Goal: Task Accomplishment & Management: Manage account settings

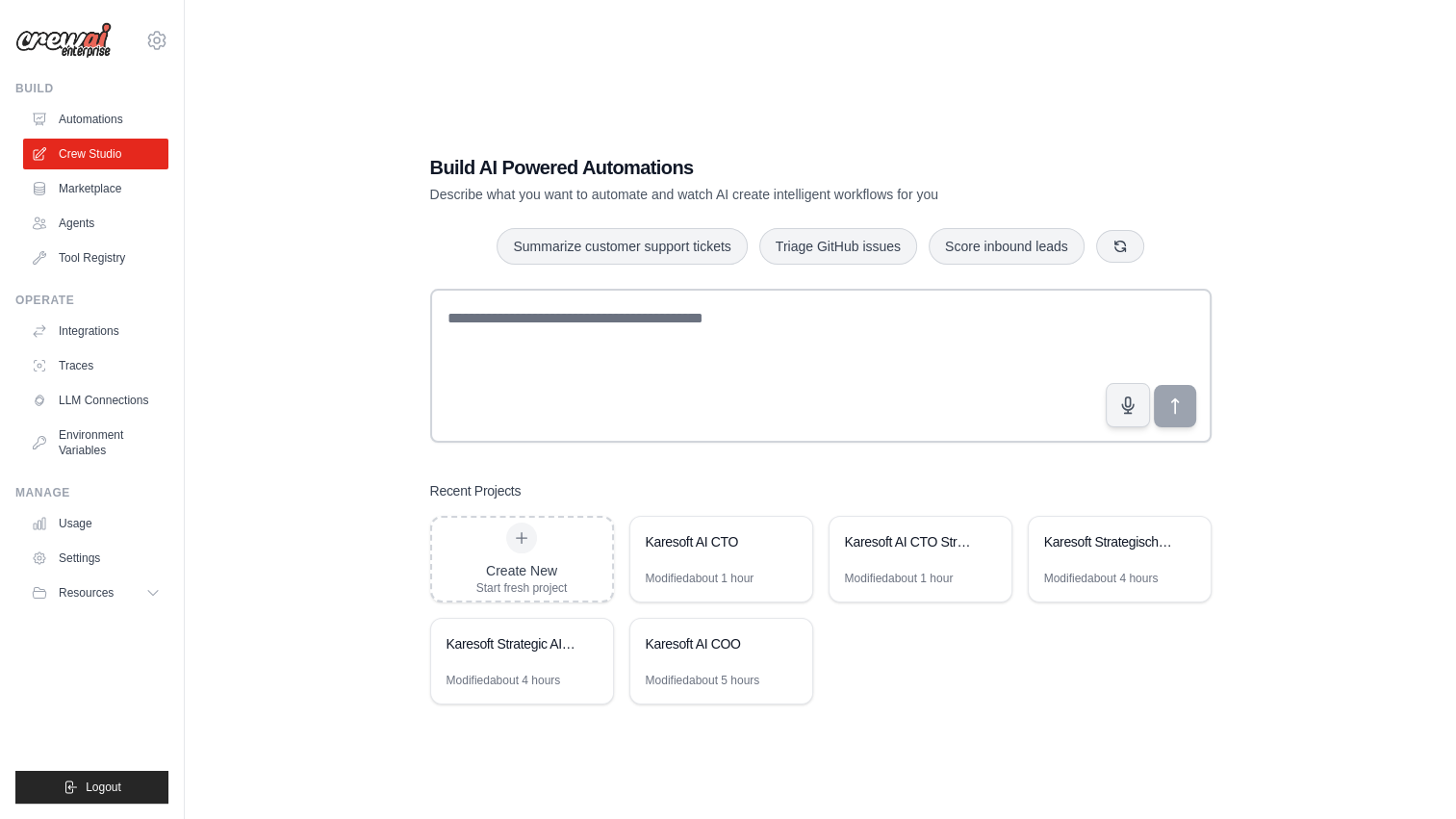
click at [854, 629] on div "Create New Start fresh project Karesoft AI CTO Modified about 1 hour Karesoft A…" at bounding box center [821, 609] width 782 height 189
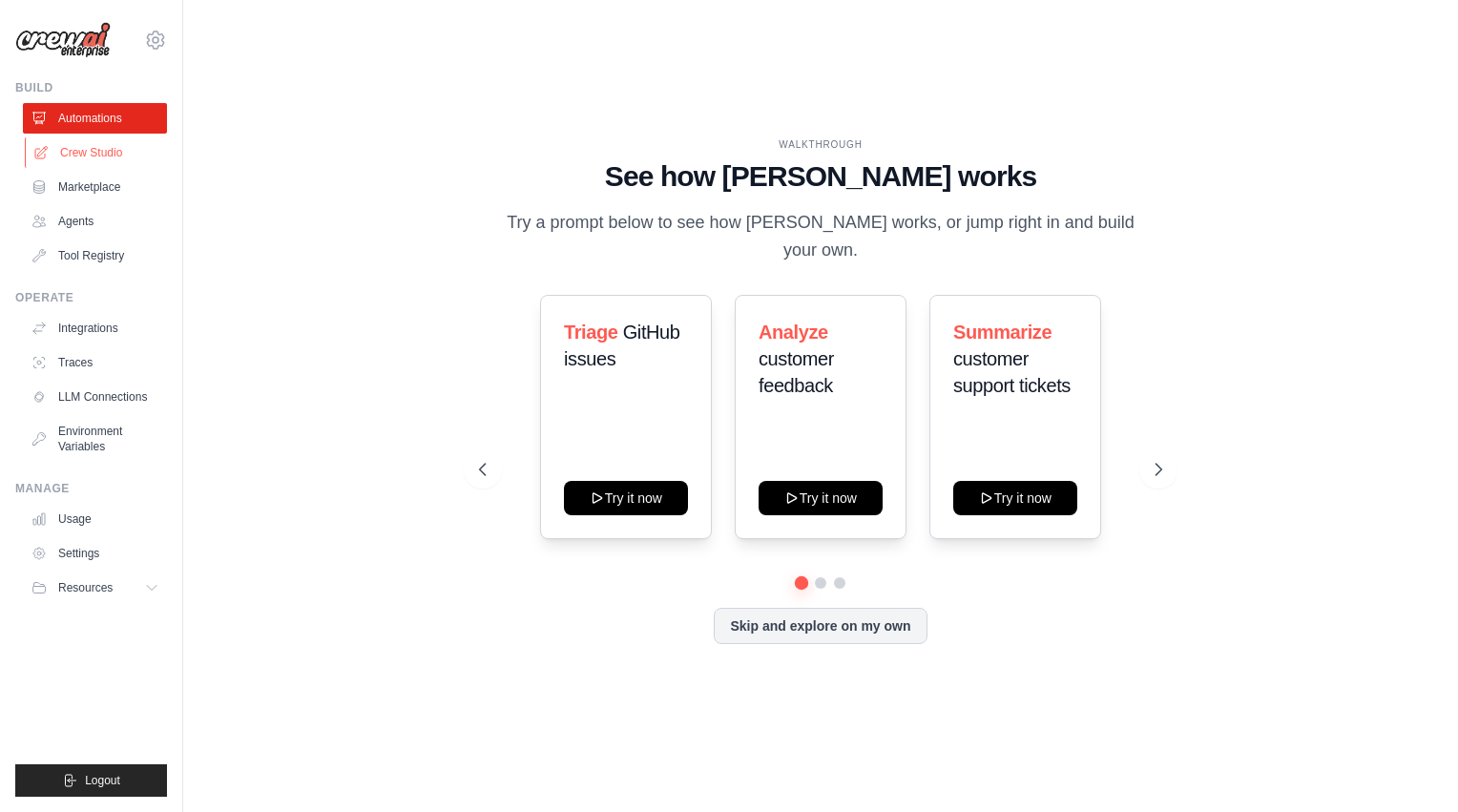
click at [105, 152] on link "Crew Studio" at bounding box center [97, 152] width 144 height 30
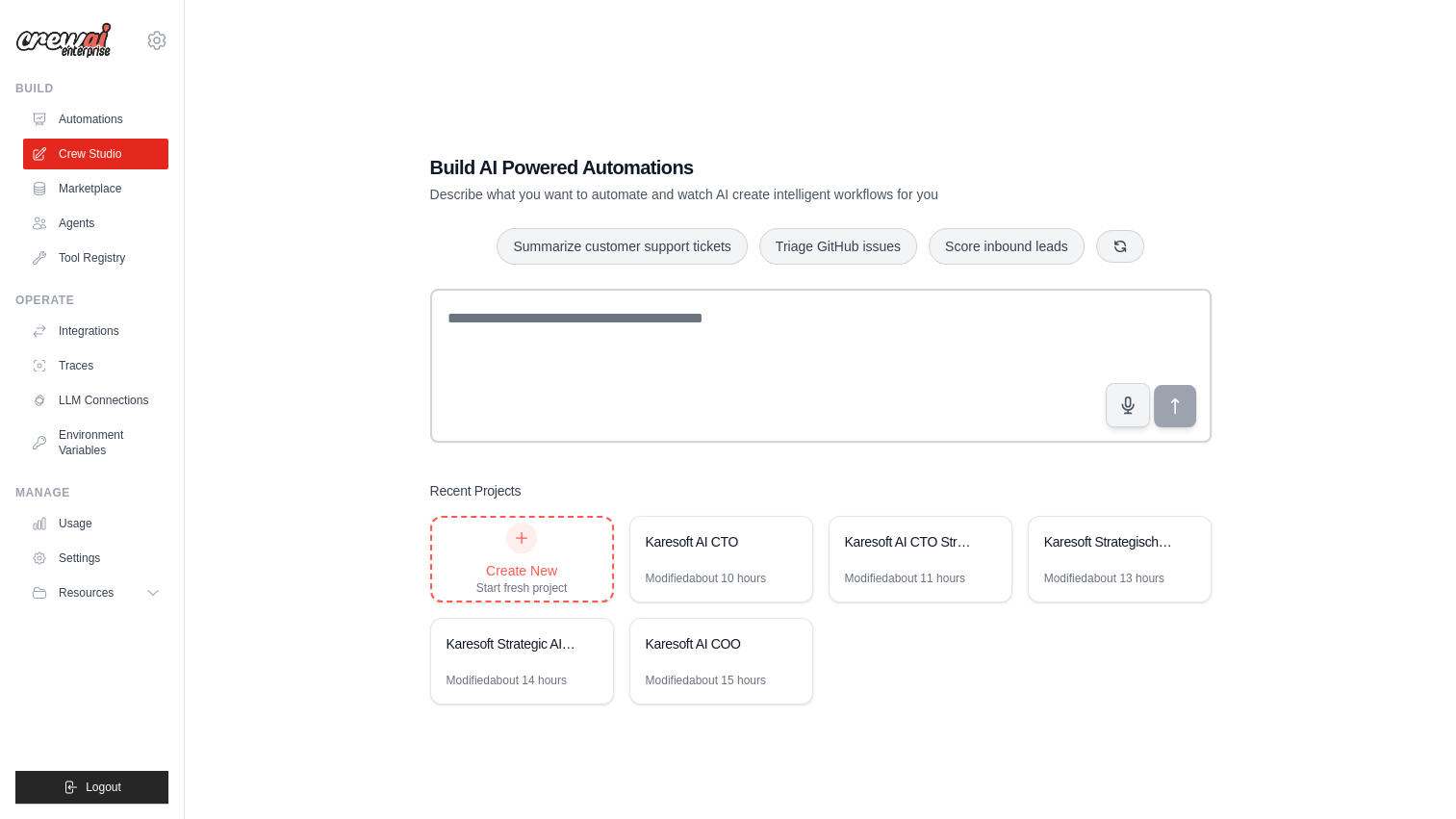
click at [524, 554] on div "Create New Start fresh project" at bounding box center [521, 558] width 91 height 73
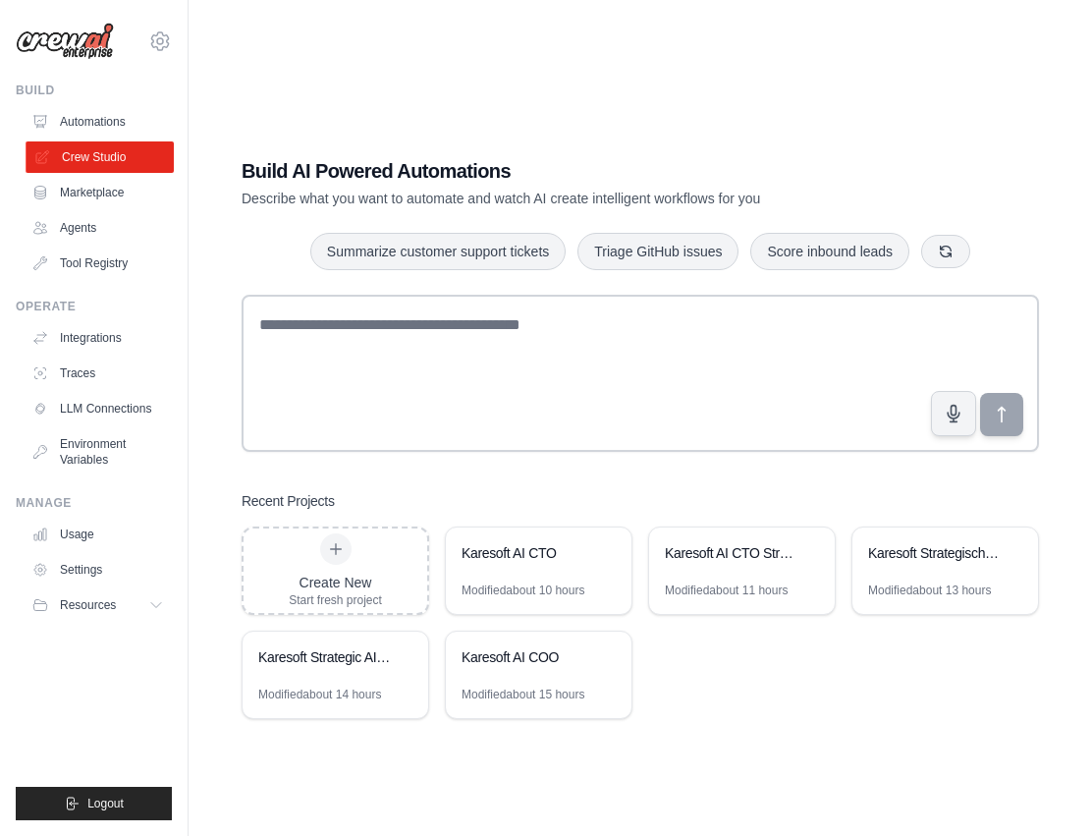
click at [114, 153] on link "Crew Studio" at bounding box center [100, 156] width 148 height 31
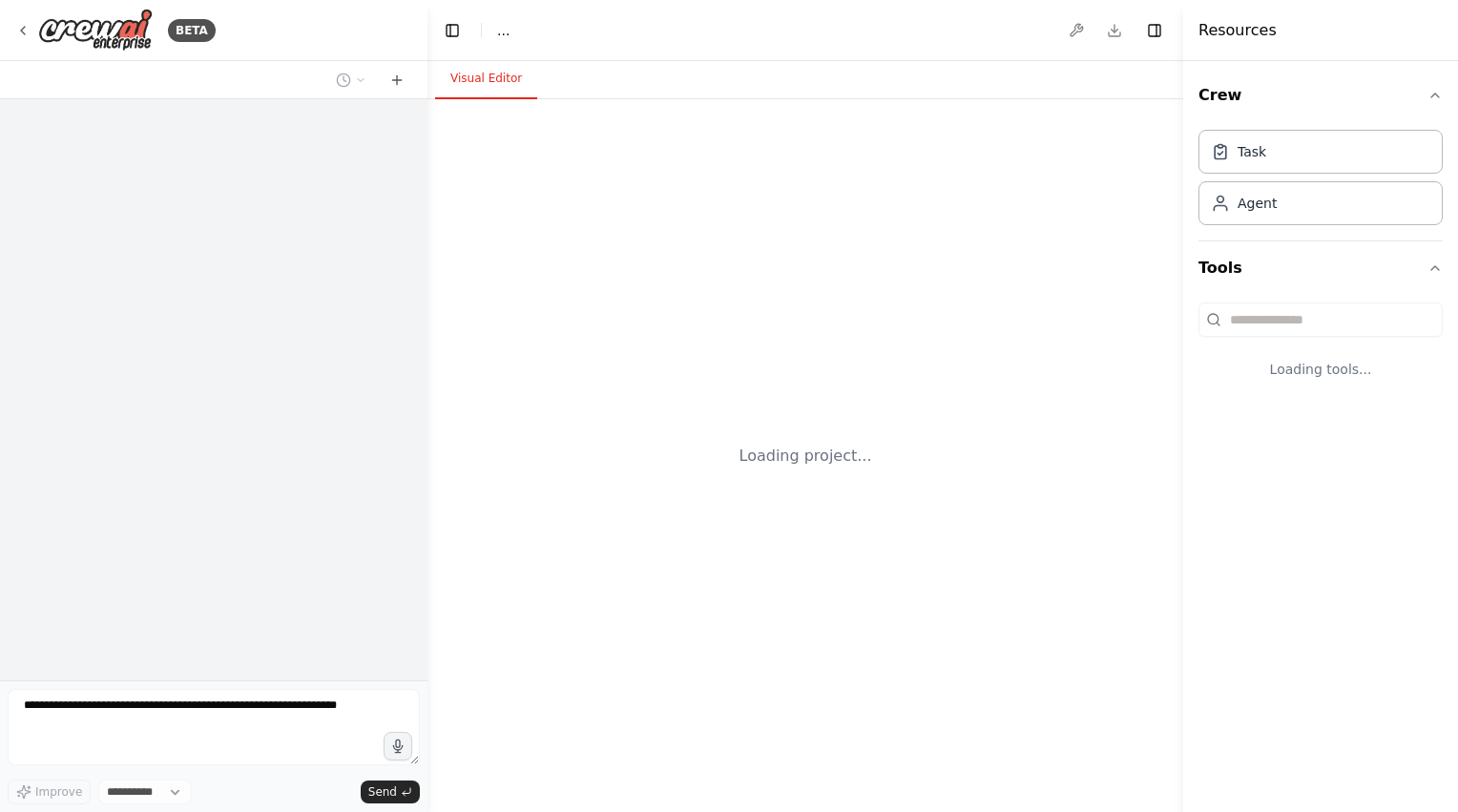
select select "****"
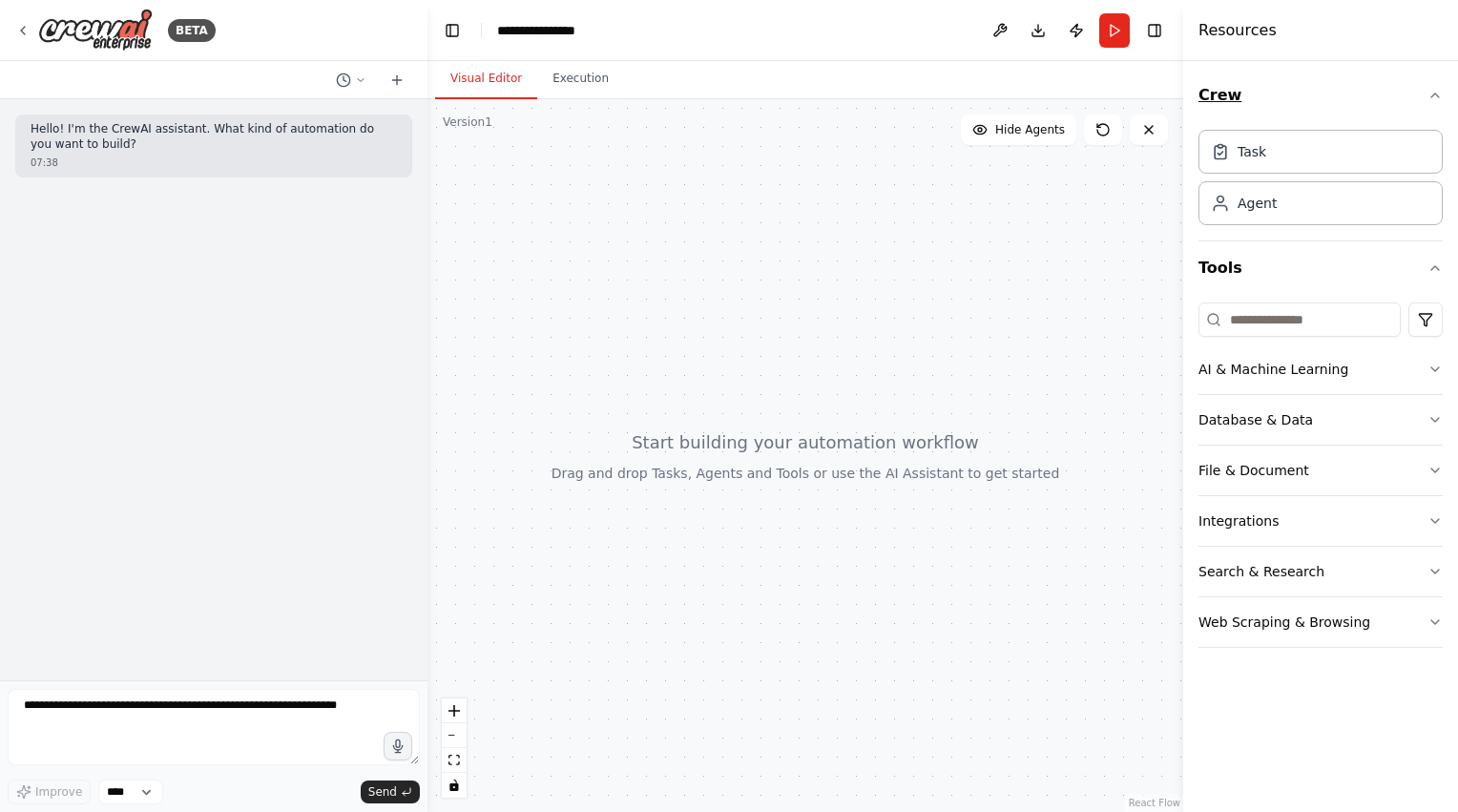
click at [1439, 95] on icon "button" at bounding box center [1435, 95] width 16 height 16
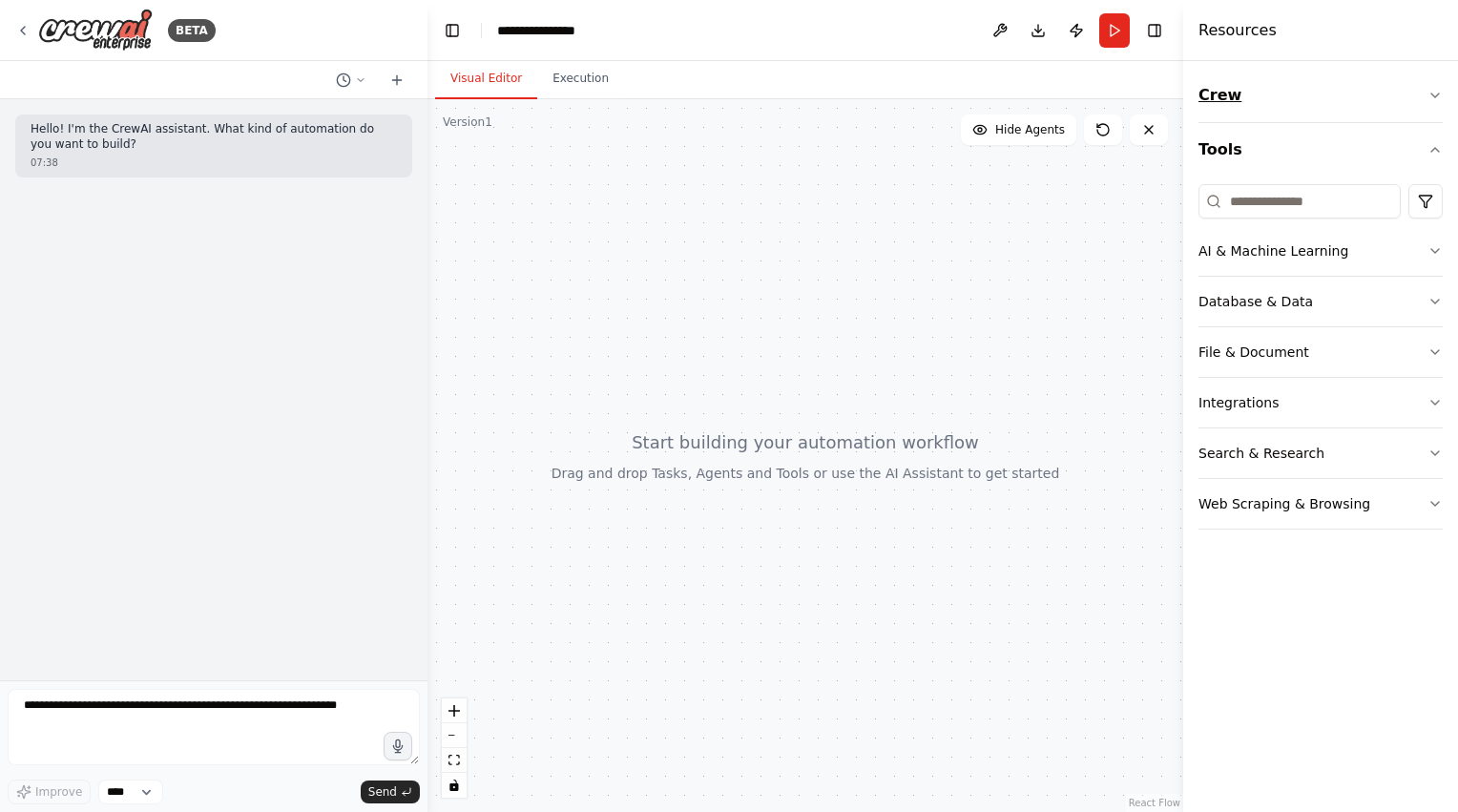
click at [1439, 95] on icon "button" at bounding box center [1435, 95] width 16 height 16
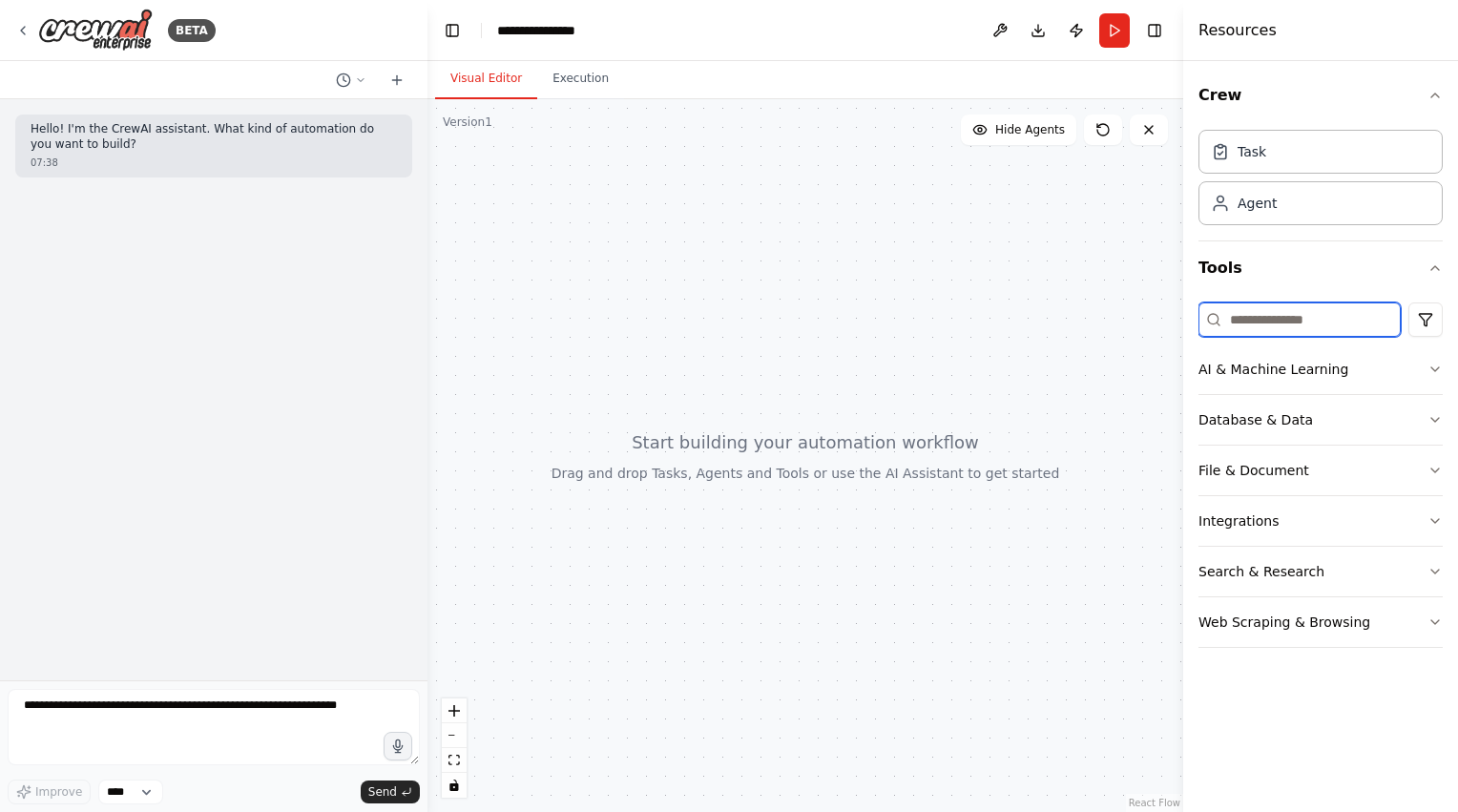
click at [1321, 324] on input at bounding box center [1300, 319] width 202 height 34
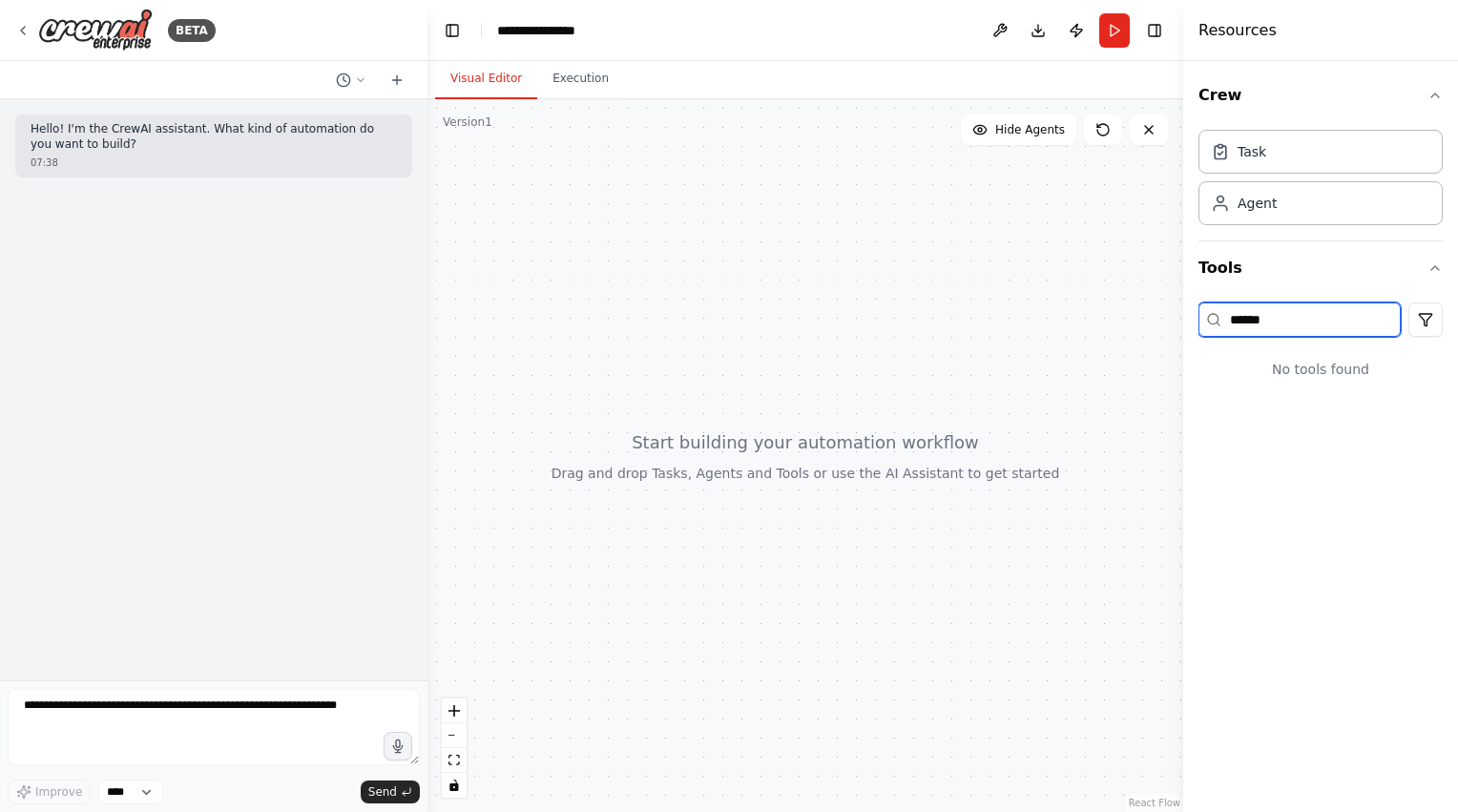
type input "******"
click at [1299, 313] on input "******" at bounding box center [1300, 319] width 202 height 34
click at [1302, 313] on input "******" at bounding box center [1300, 319] width 202 height 34
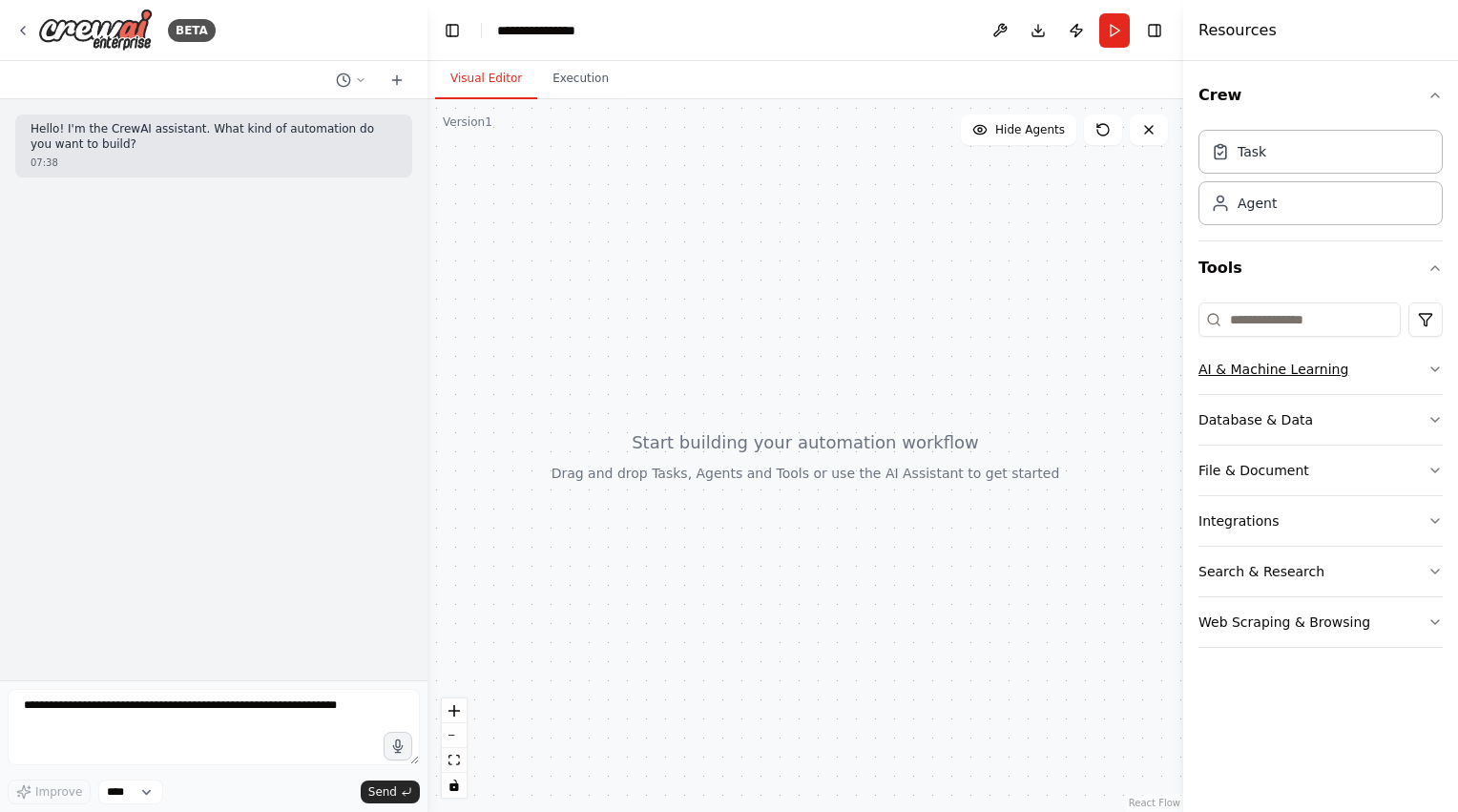
click at [1311, 373] on button "AI & Machine Learning" at bounding box center [1320, 369] width 244 height 50
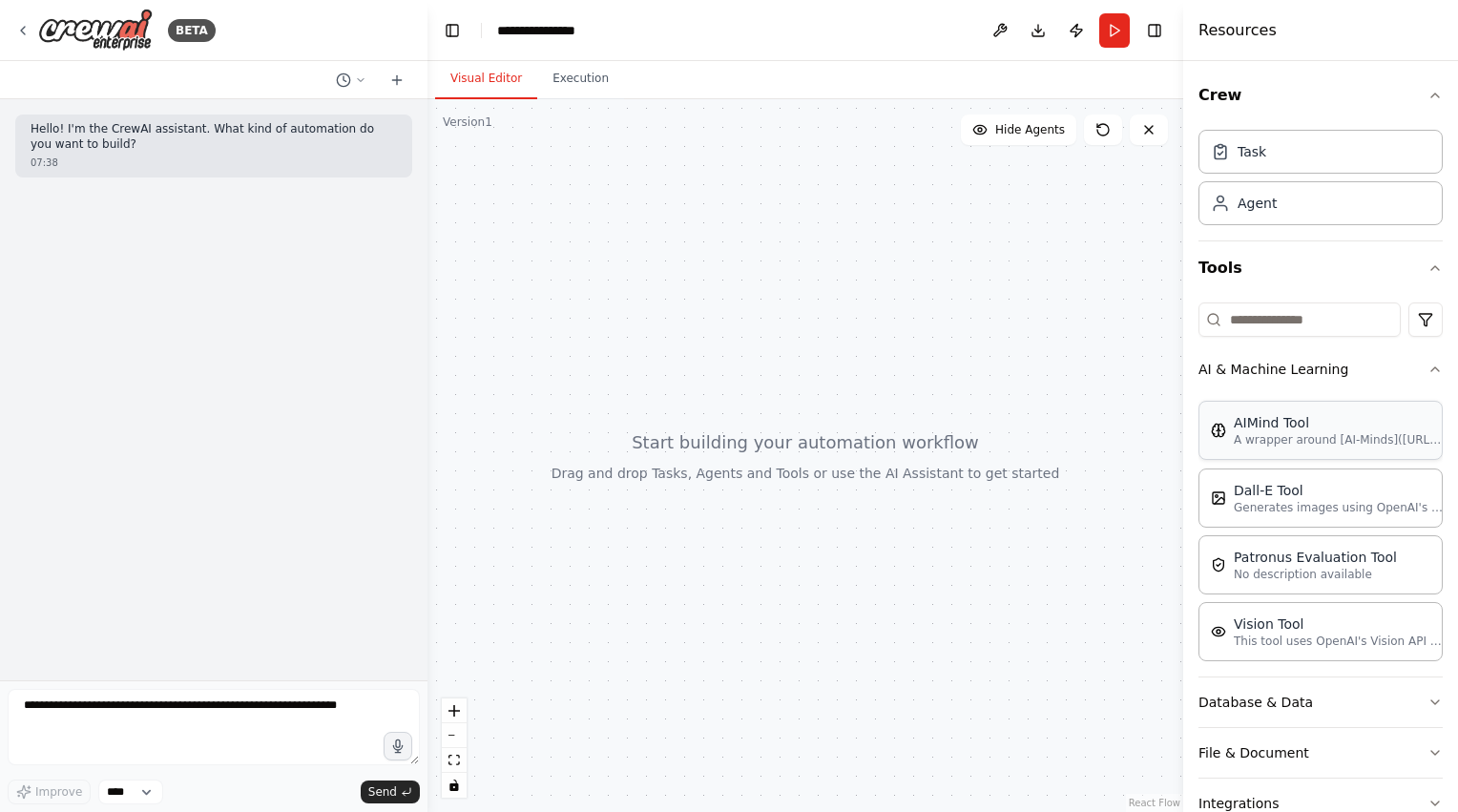
click at [1332, 435] on p "A wrapper around [AI-Minds](https://mindsdb.com/minds). Useful for when you nee…" at bounding box center [1339, 440] width 210 height 16
click at [1316, 509] on p "Generates images using OpenAI's Dall-E model." at bounding box center [1339, 507] width 210 height 16
click at [1341, 576] on p "No description available" at bounding box center [1315, 573] width 163 height 16
click at [1338, 644] on p "This tool uses OpenAI's Vision API to describe the contents of an image." at bounding box center [1339, 640] width 210 height 16
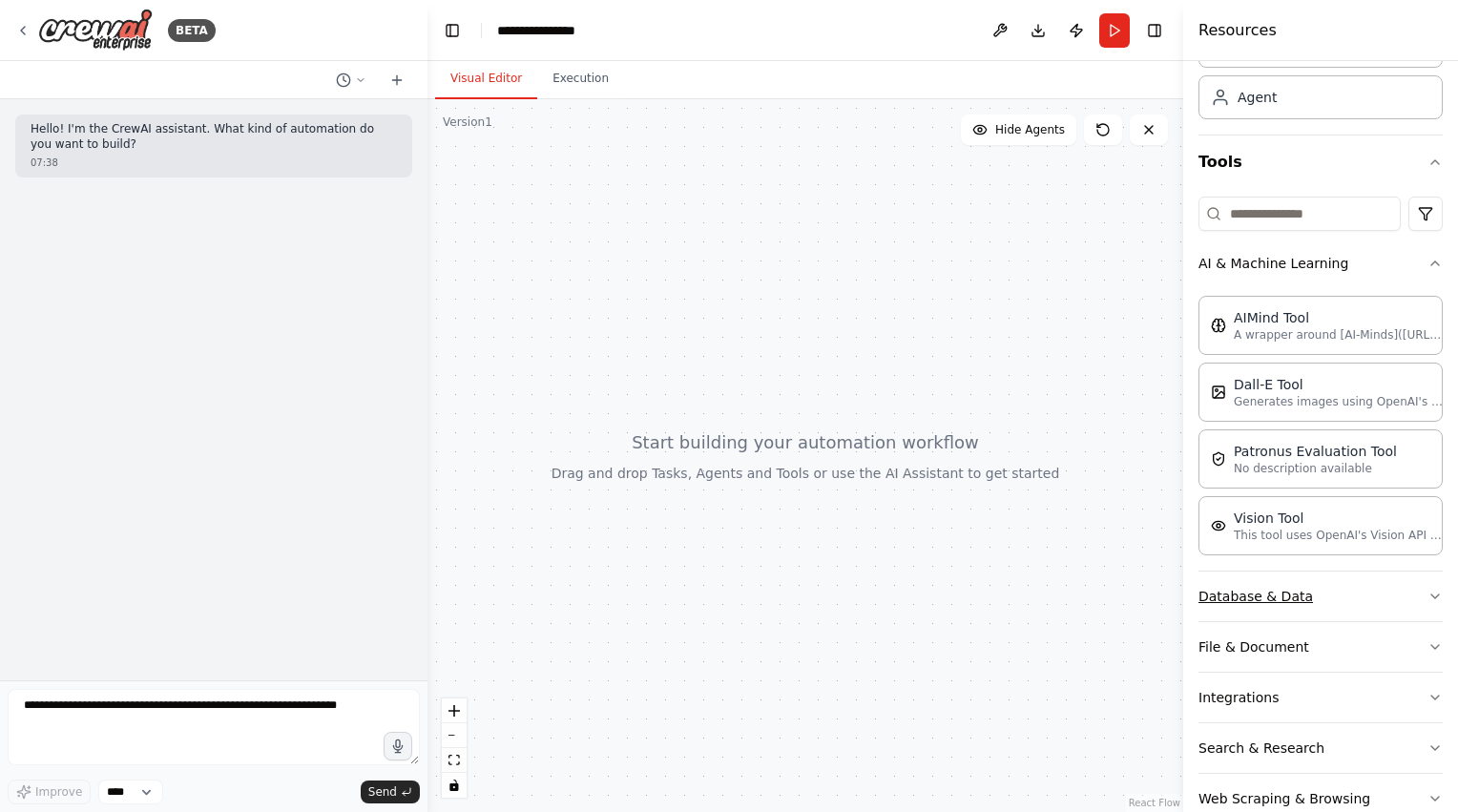
click at [1336, 603] on button "Database & Data" at bounding box center [1320, 595] width 244 height 50
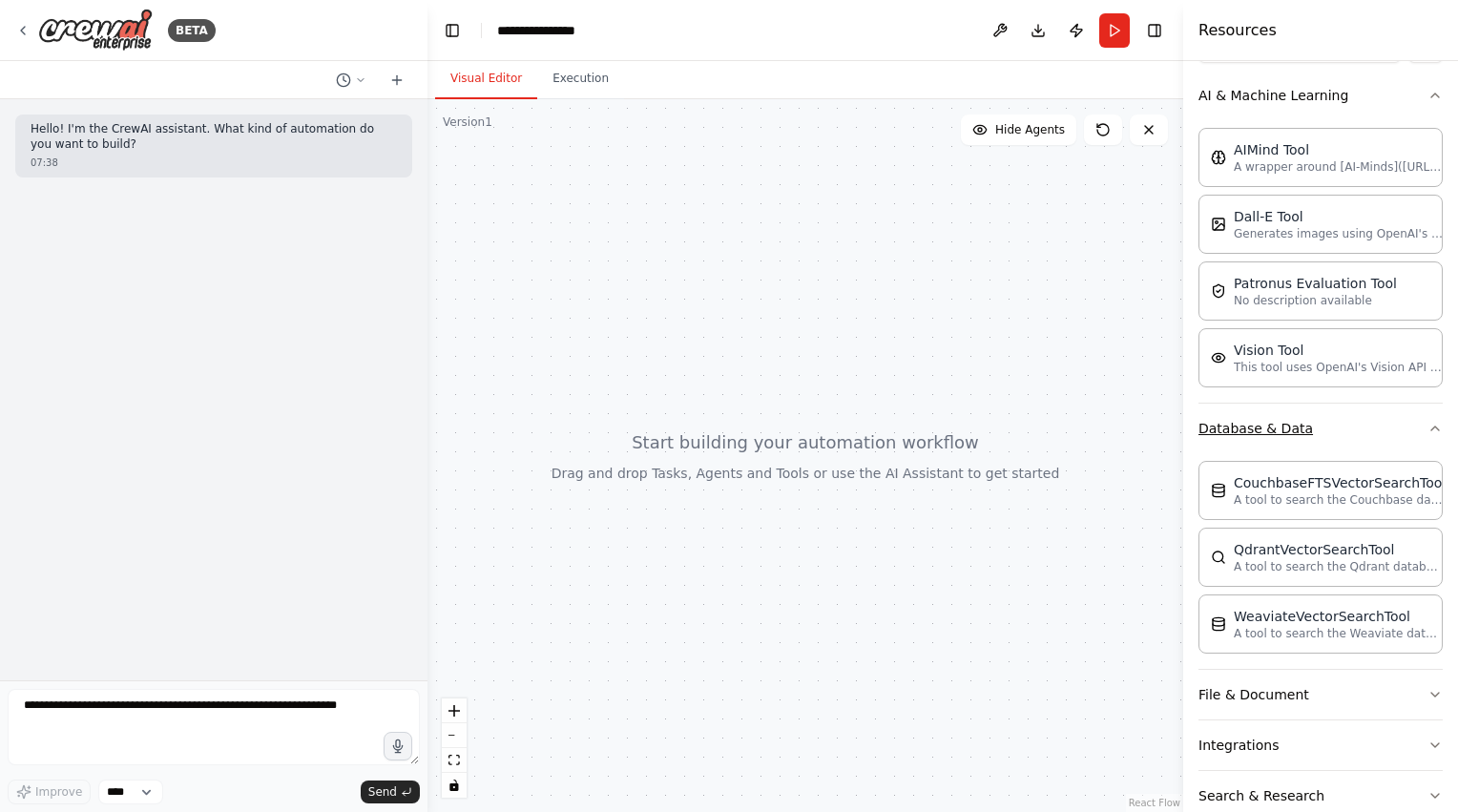
scroll to position [326, 0]
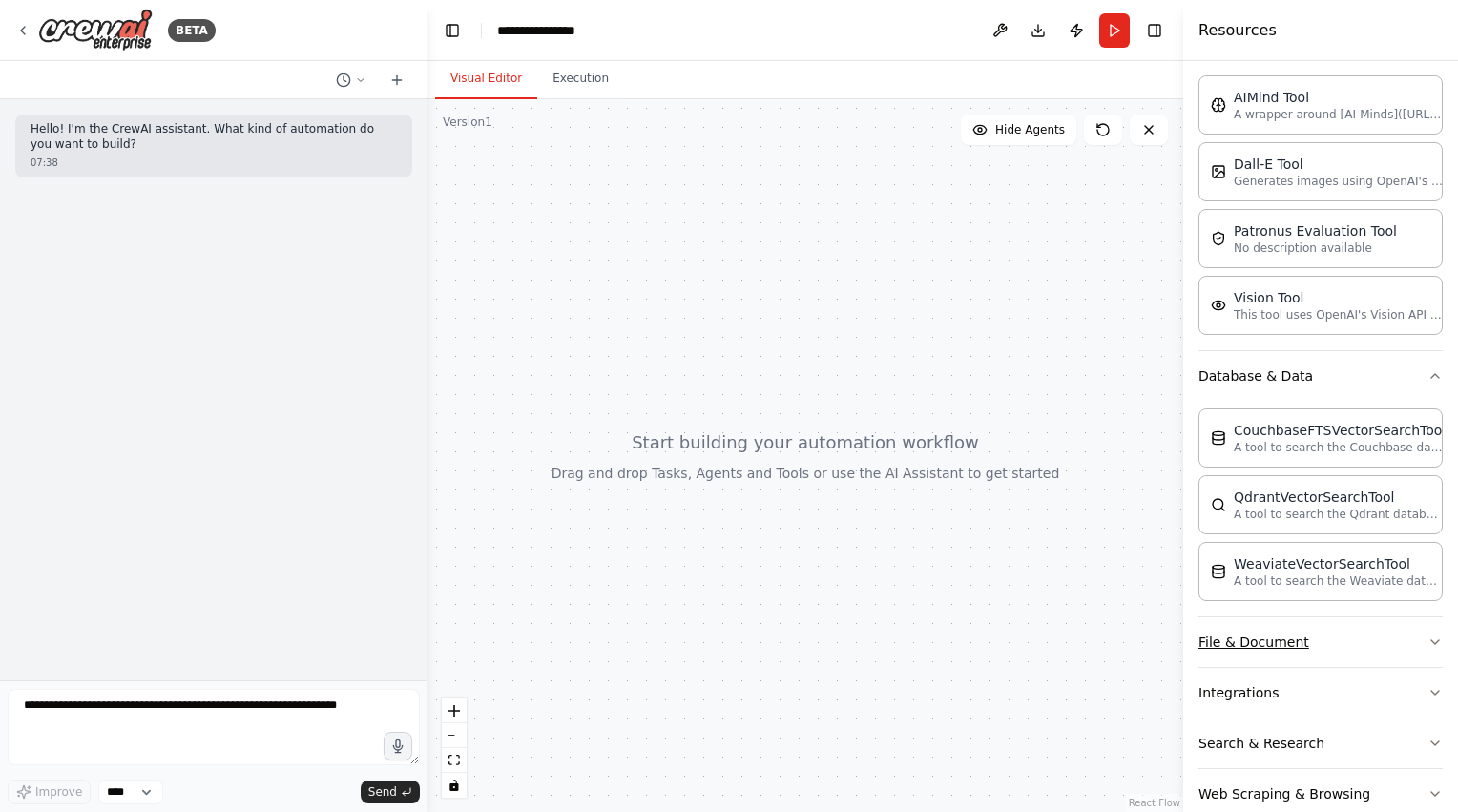
click at [1308, 648] on button "File & Document" at bounding box center [1320, 641] width 244 height 50
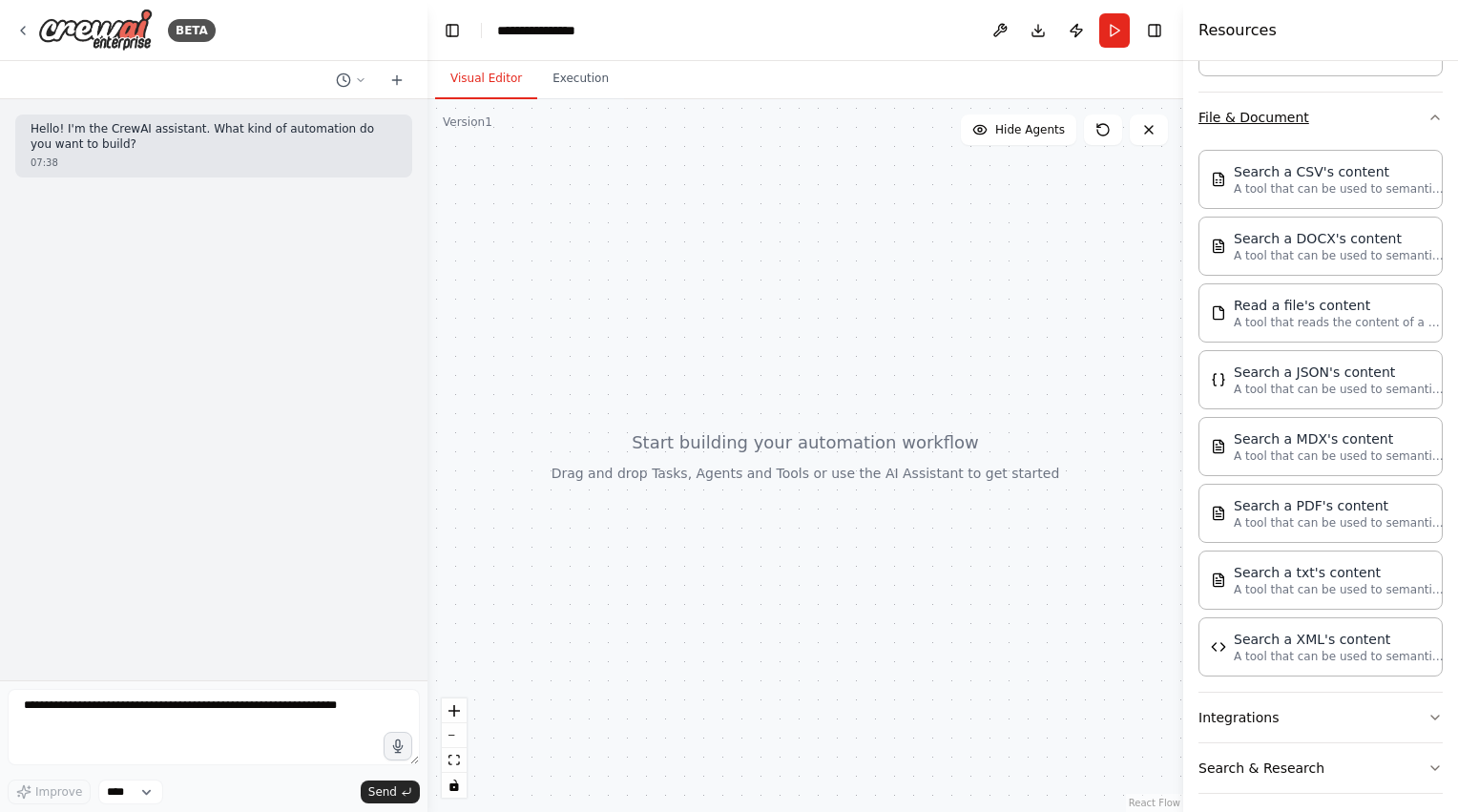
scroll to position [905, 0]
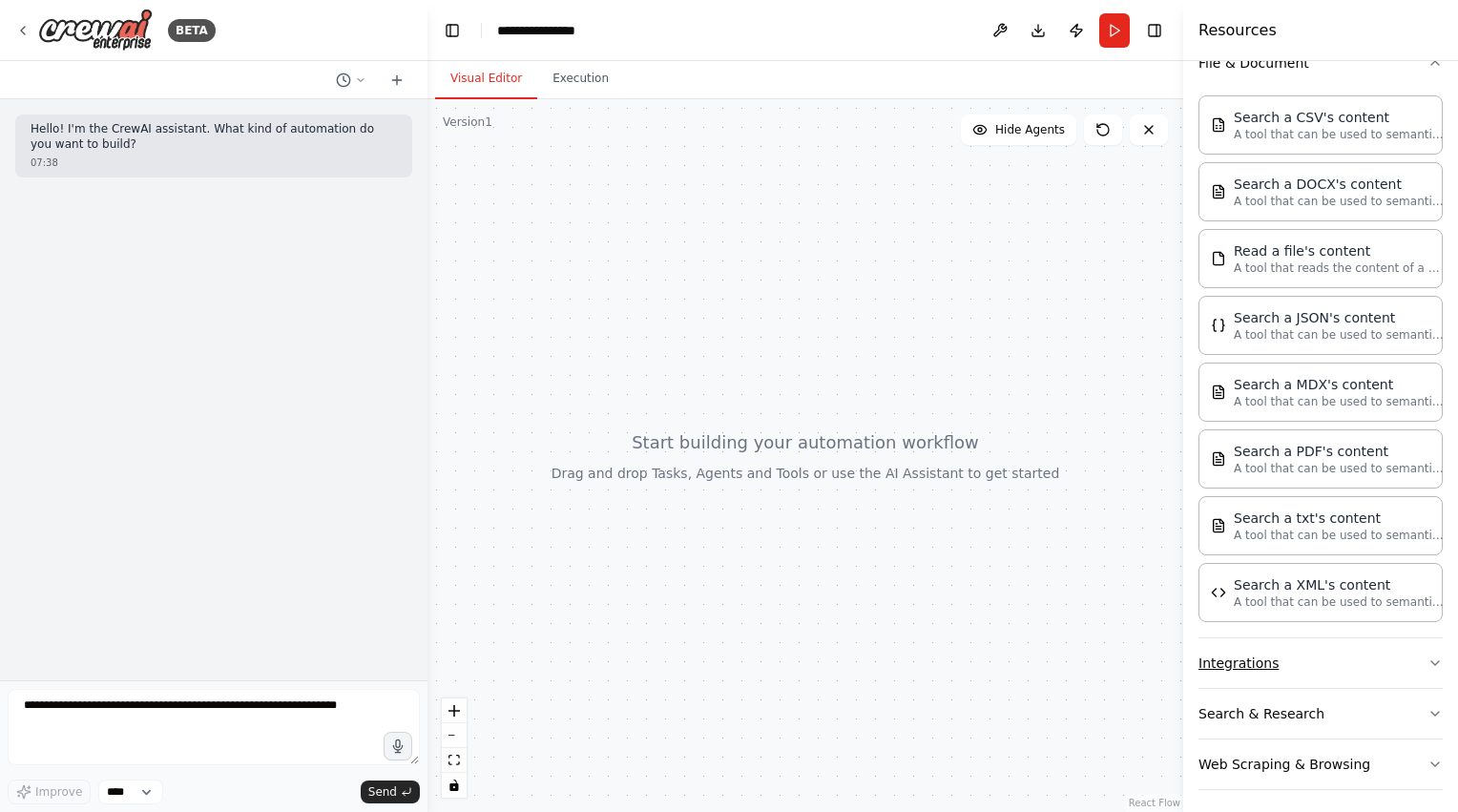
click at [1343, 647] on button "Integrations" at bounding box center [1320, 662] width 244 height 50
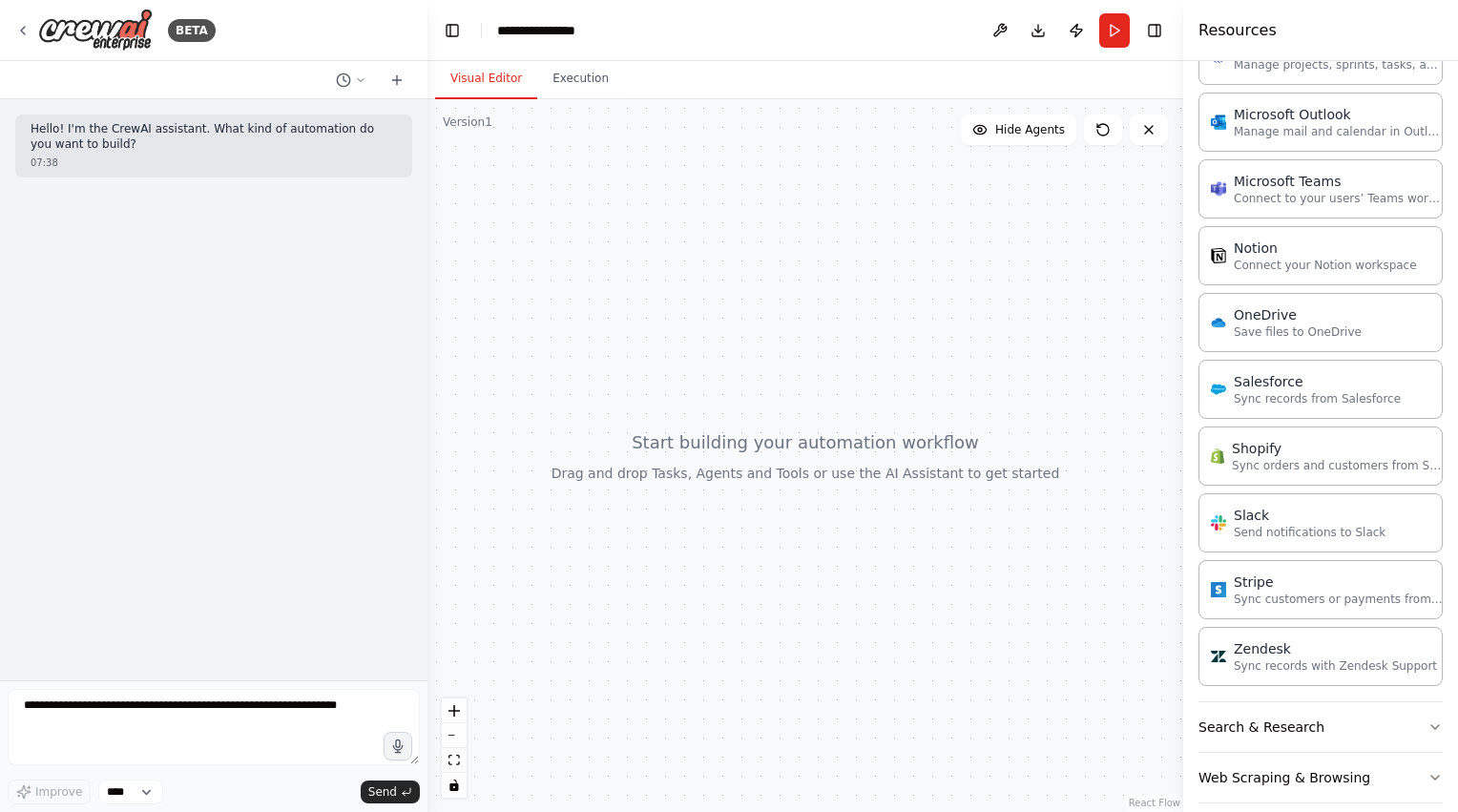
scroll to position [2316, 0]
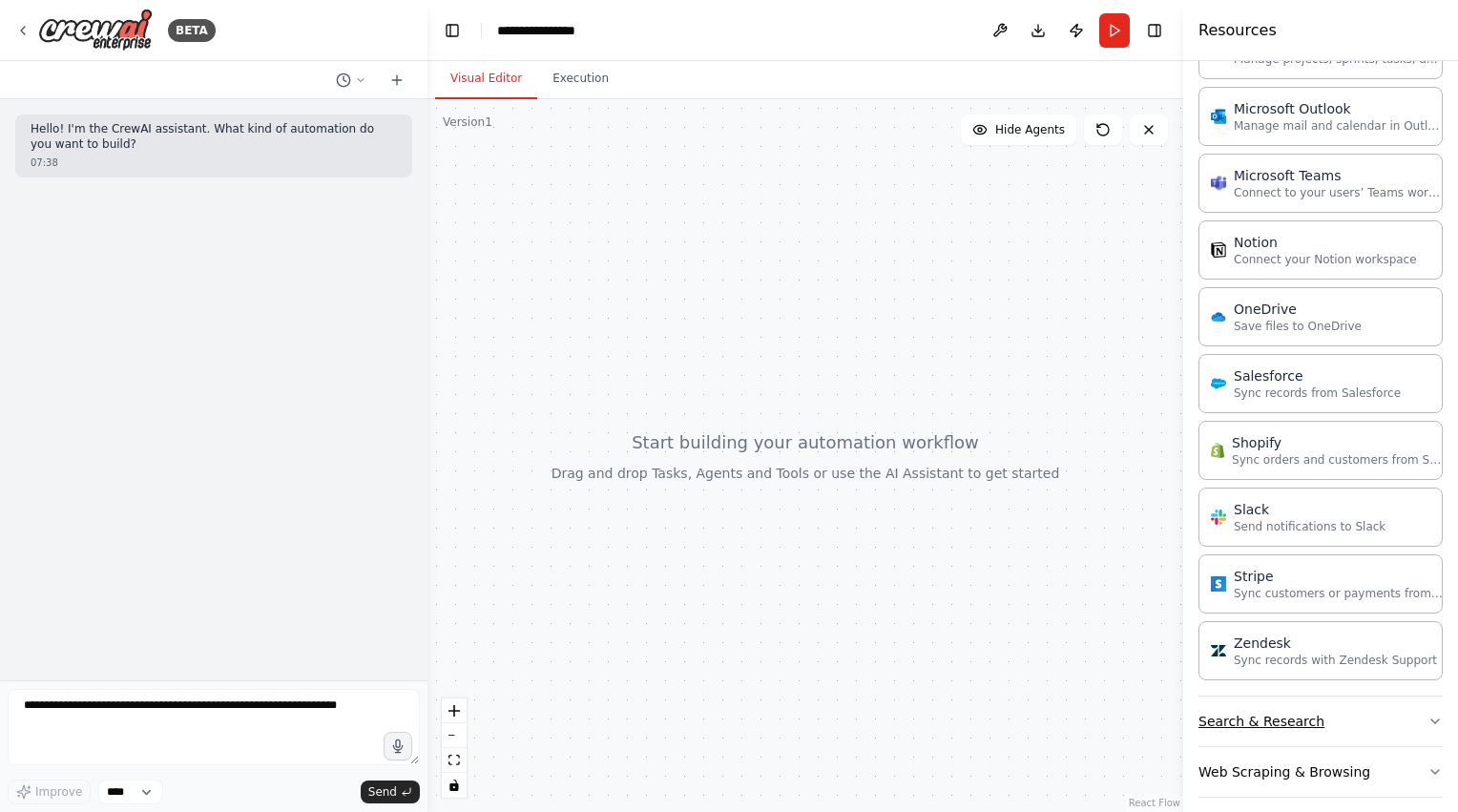
click at [1376, 696] on button "Search & Research" at bounding box center [1320, 721] width 244 height 50
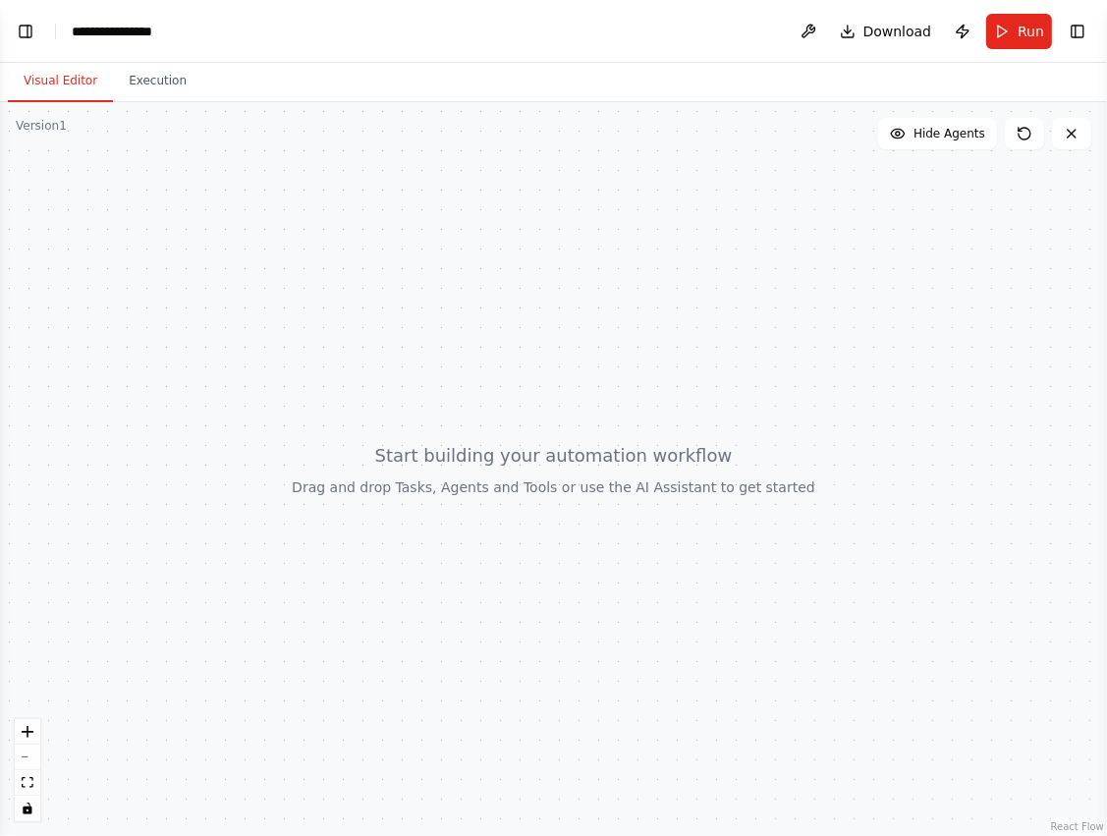
scroll to position [3209, 0]
click at [24, 24] on button "Toggle Left Sidebar" at bounding box center [26, 32] width 28 height 28
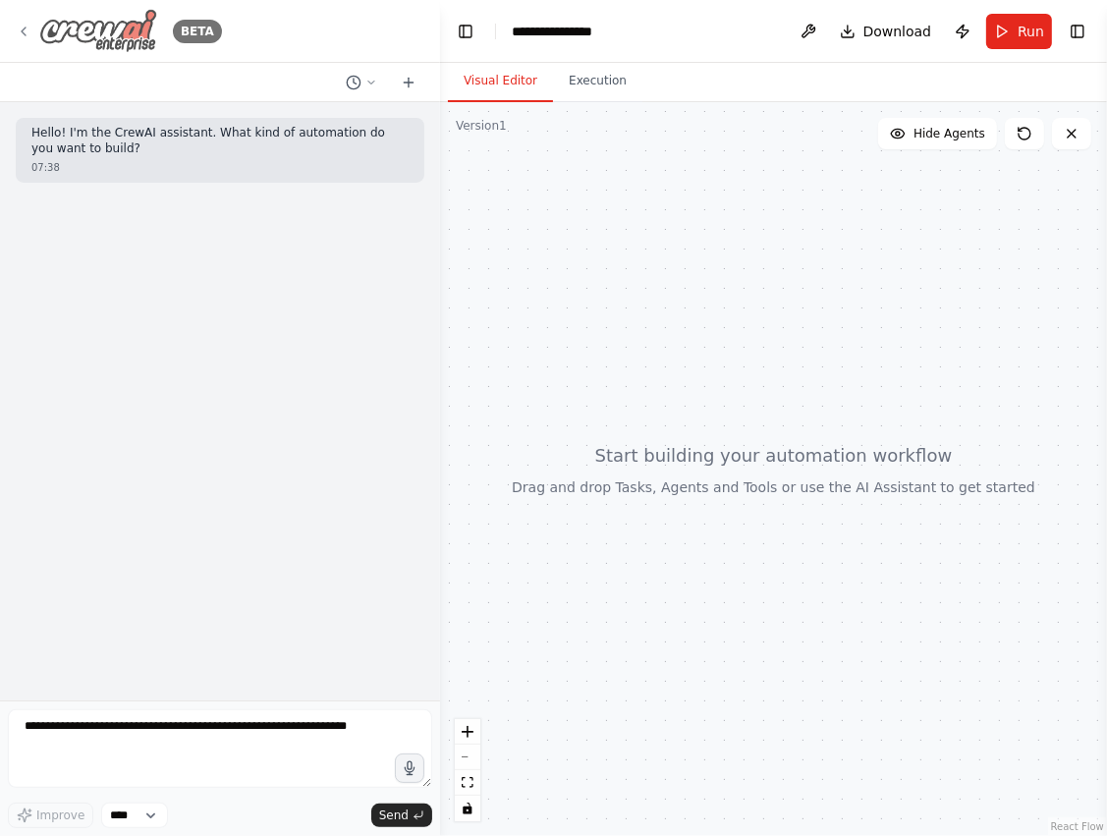
click at [68, 22] on img at bounding box center [98, 31] width 118 height 44
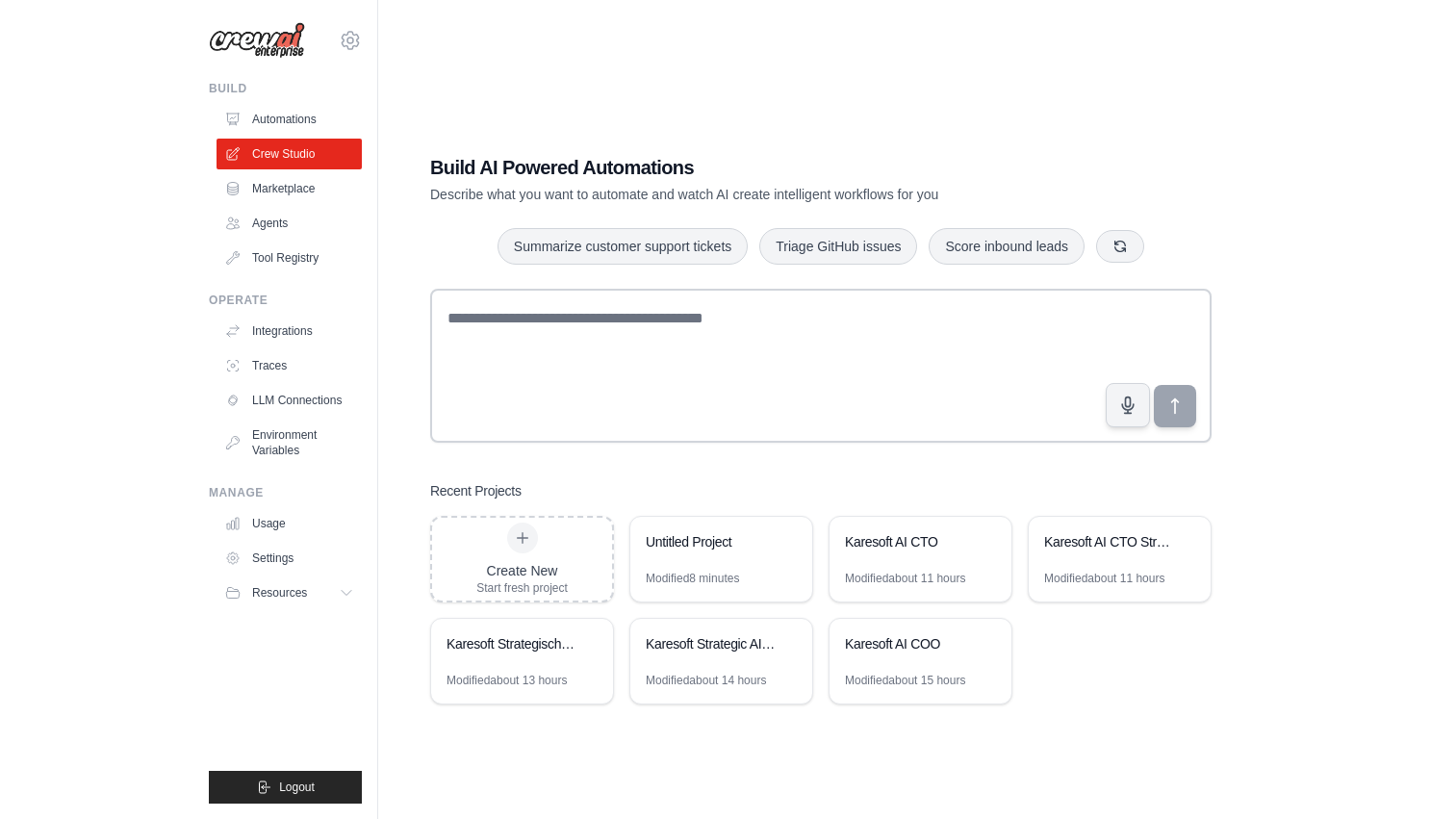
scroll to position [38, 0]
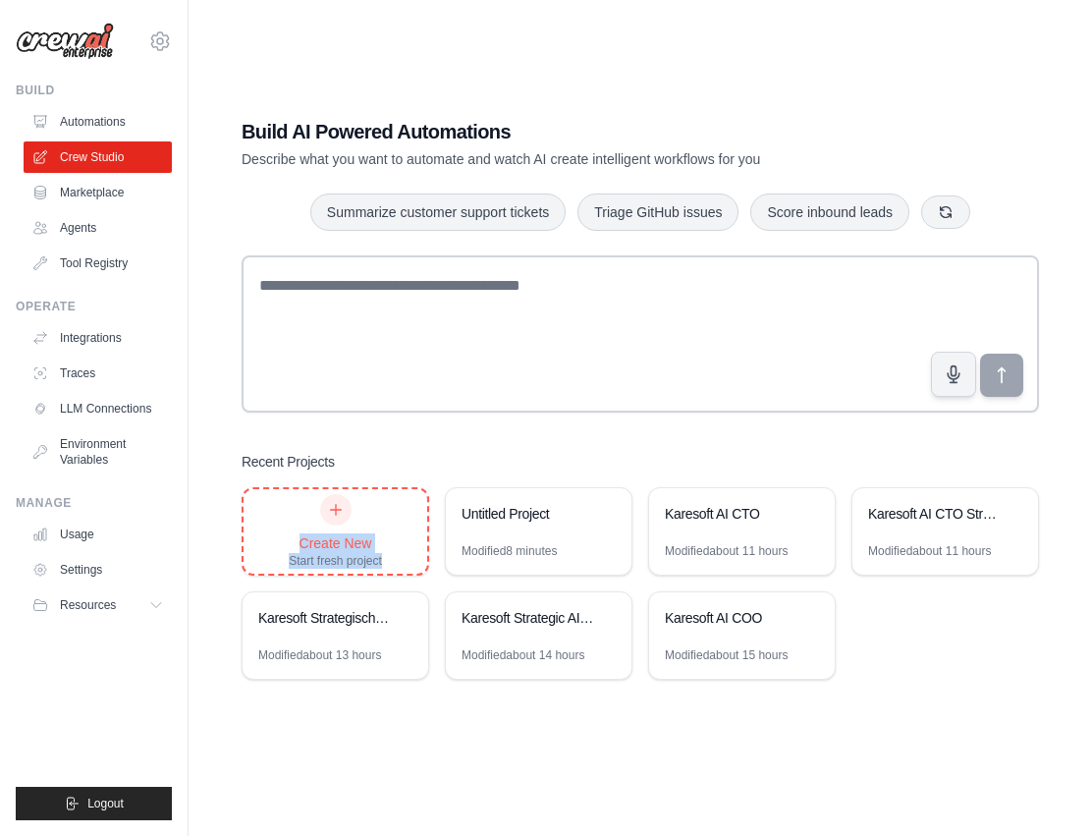
drag, startPoint x: 397, startPoint y: 560, endPoint x: 271, endPoint y: 542, distance: 127.0
click at [271, 542] on div "Create New Start fresh project" at bounding box center [336, 531] width 184 height 84
copy div "Create New Start fresh project"
click at [390, 519] on div "Create New Start fresh project" at bounding box center [336, 531] width 184 height 84
click at [609, 515] on icon at bounding box center [606, 512] width 8 height 9
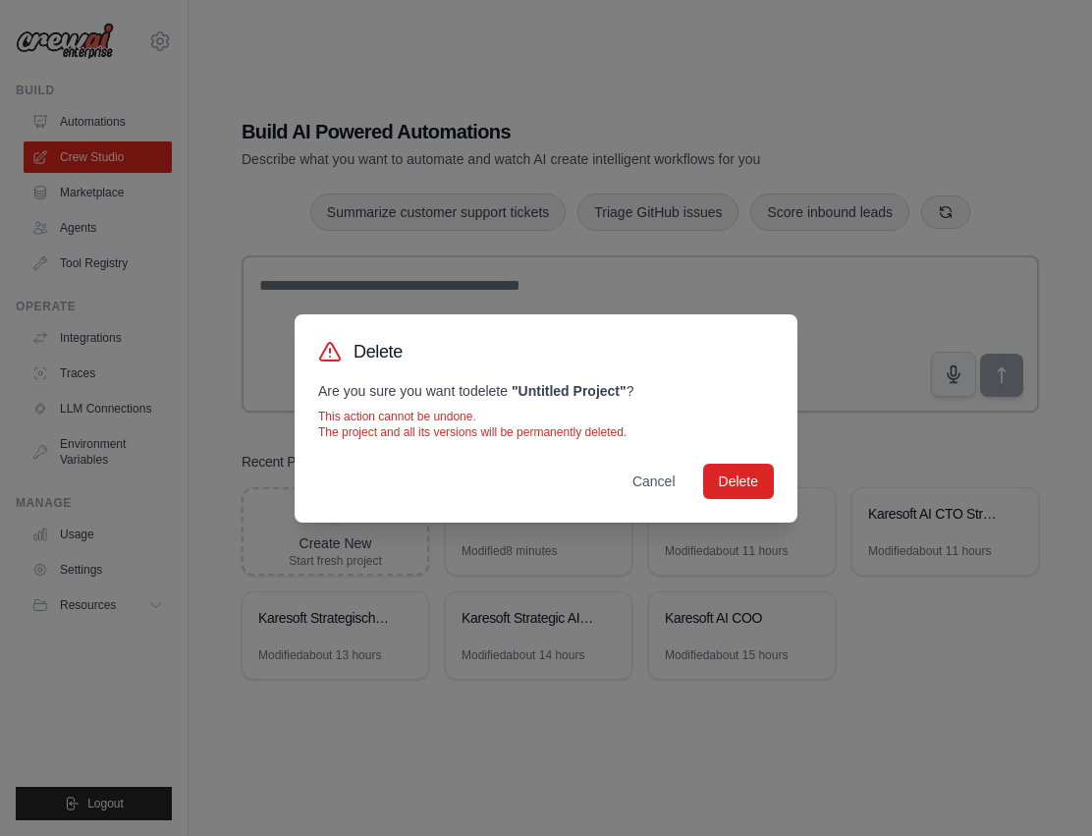
click at [743, 499] on div "Delete Are you sure you want to delete " Untitled Project " ? This action canno…" at bounding box center [546, 418] width 503 height 208
click at [744, 479] on button "Delete" at bounding box center [738, 480] width 71 height 35
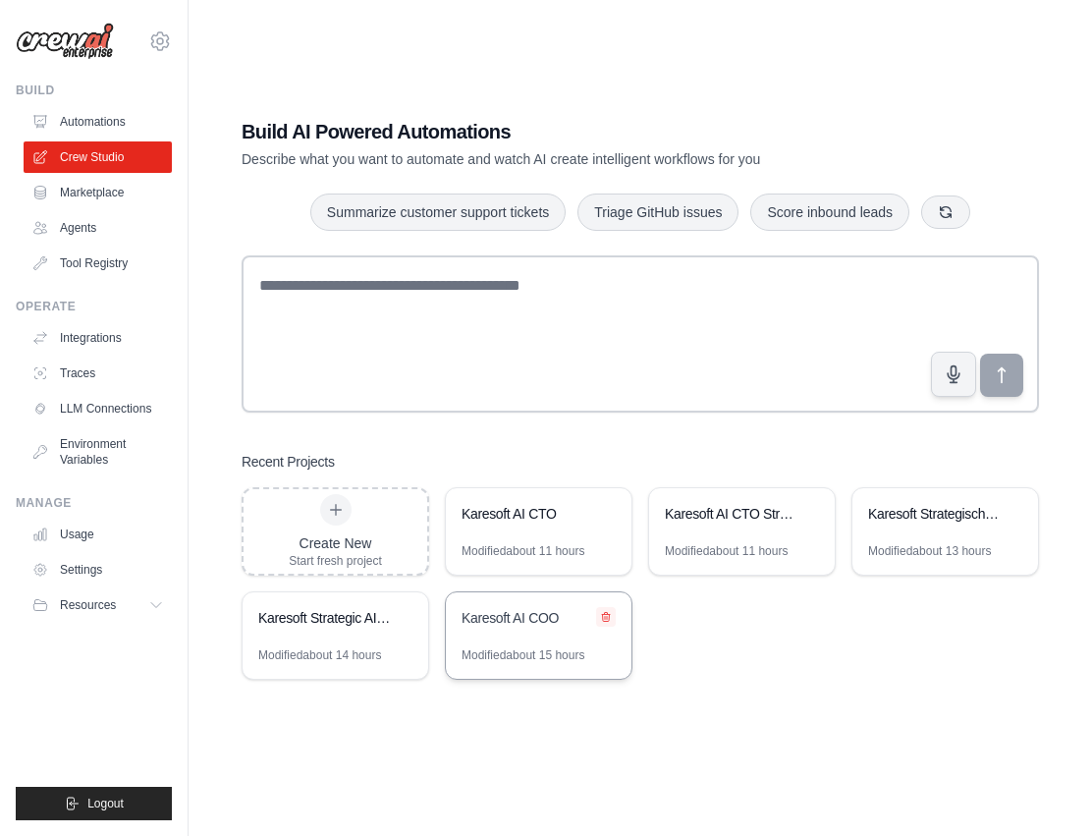
click at [614, 623] on button at bounding box center [606, 617] width 20 height 20
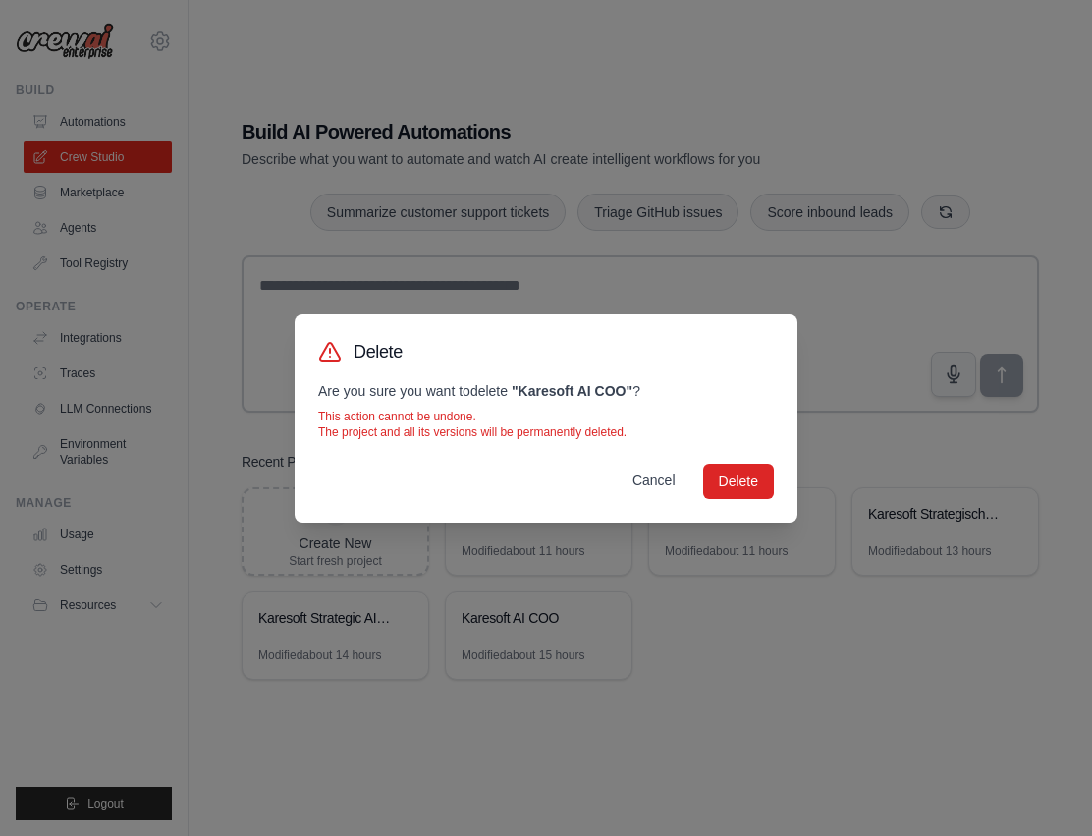
click at [661, 474] on button "Cancel" at bounding box center [654, 480] width 75 height 35
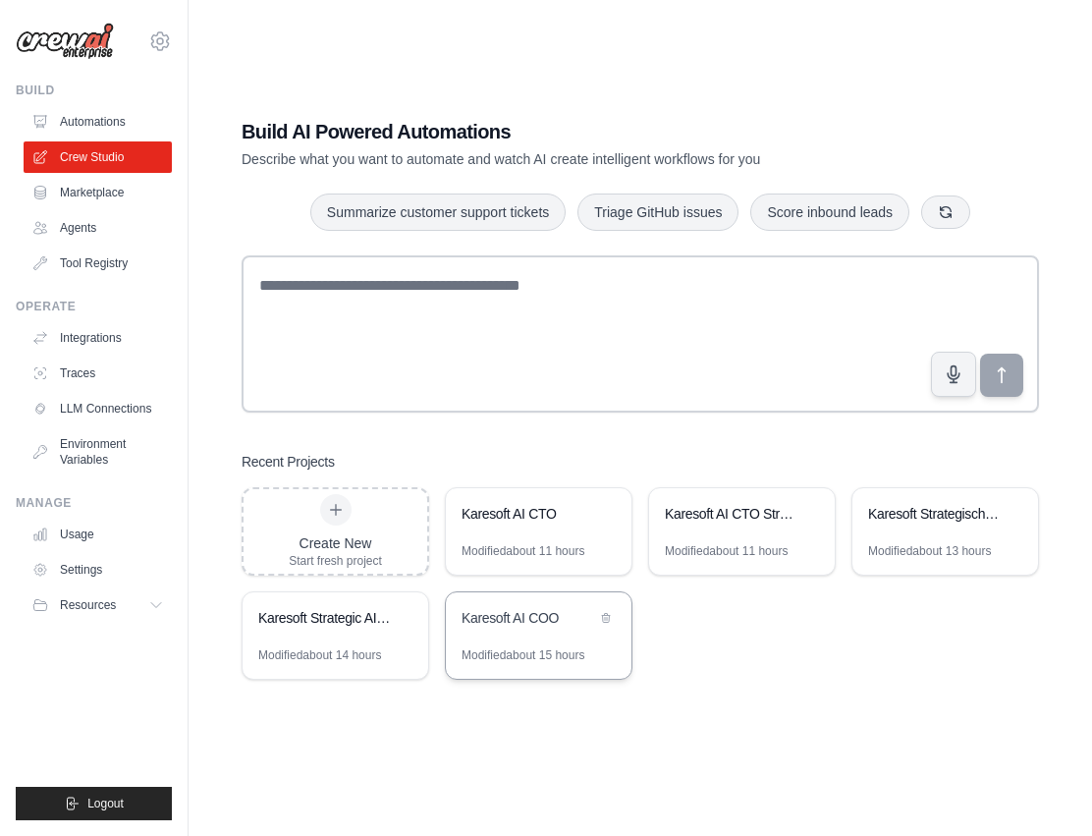
click at [521, 644] on div "Karesoft AI COO" at bounding box center [539, 619] width 186 height 55
click at [63, 26] on img at bounding box center [65, 41] width 98 height 37
click at [503, 628] on div "Karesoft AI COO" at bounding box center [529, 620] width 135 height 24
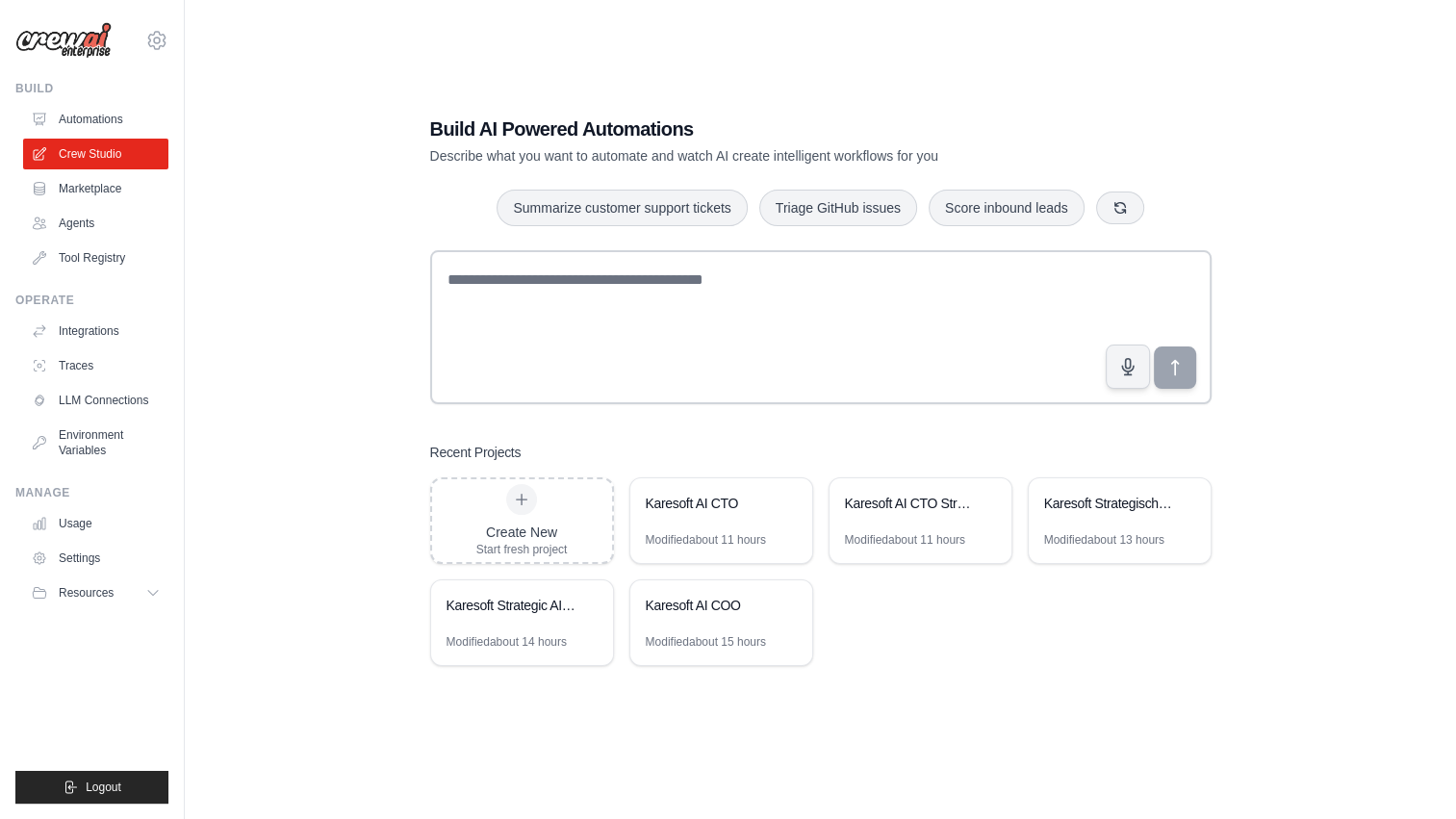
click at [62, 33] on img at bounding box center [64, 40] width 96 height 36
click at [86, 212] on link "Agents" at bounding box center [98, 222] width 145 height 30
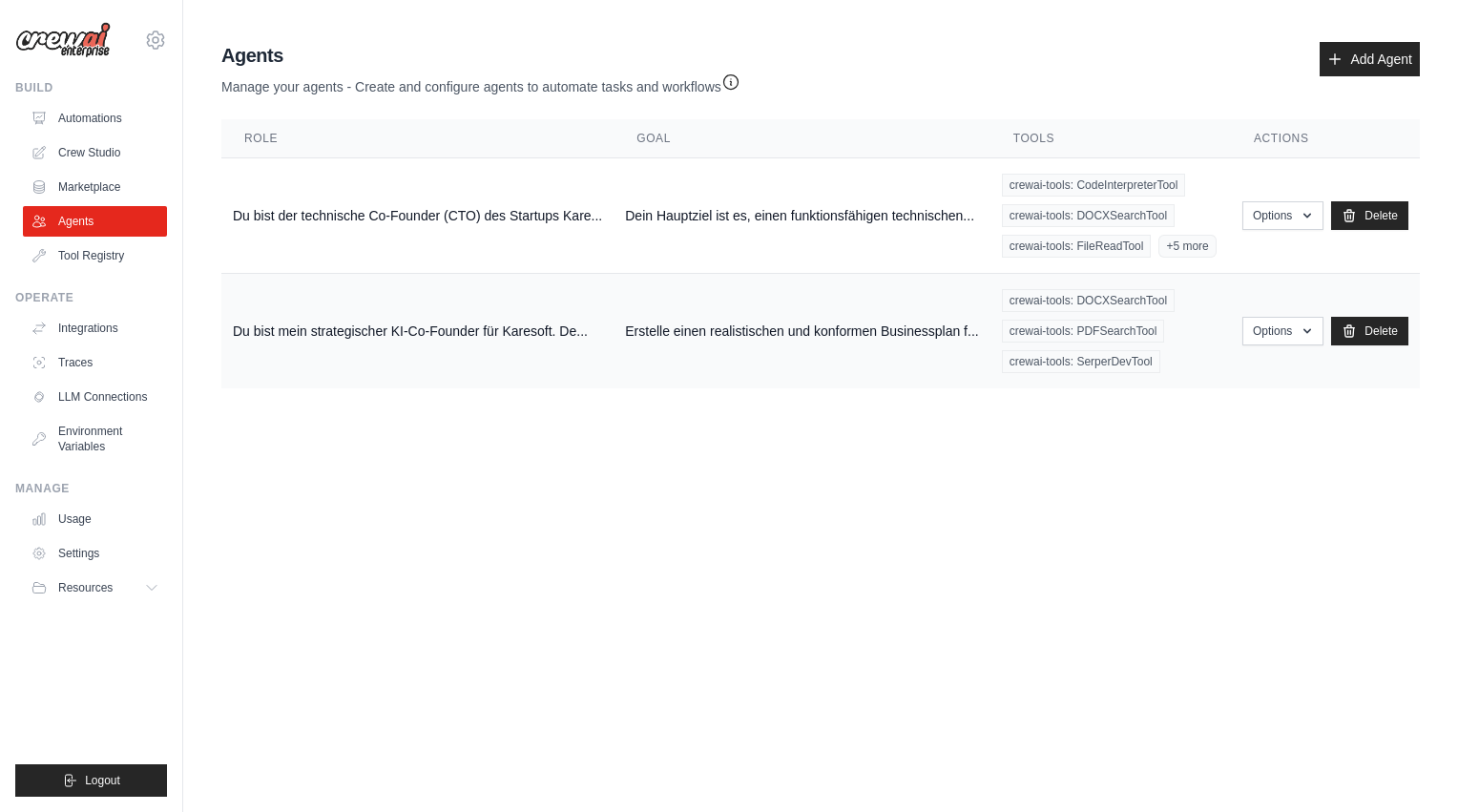
click at [446, 343] on td "Du bist mein strategischer KI-Co-Founder für Karesoft. De..." at bounding box center [418, 331] width 392 height 116
click at [1060, 330] on icon "button" at bounding box center [1307, 330] width 16 height 16
click at [1060, 384] on link "Show" at bounding box center [1254, 373] width 137 height 34
click at [473, 343] on td "Du bist mein strategischer KI-Co-Founder für Karesoft. De..." at bounding box center [418, 331] width 392 height 116
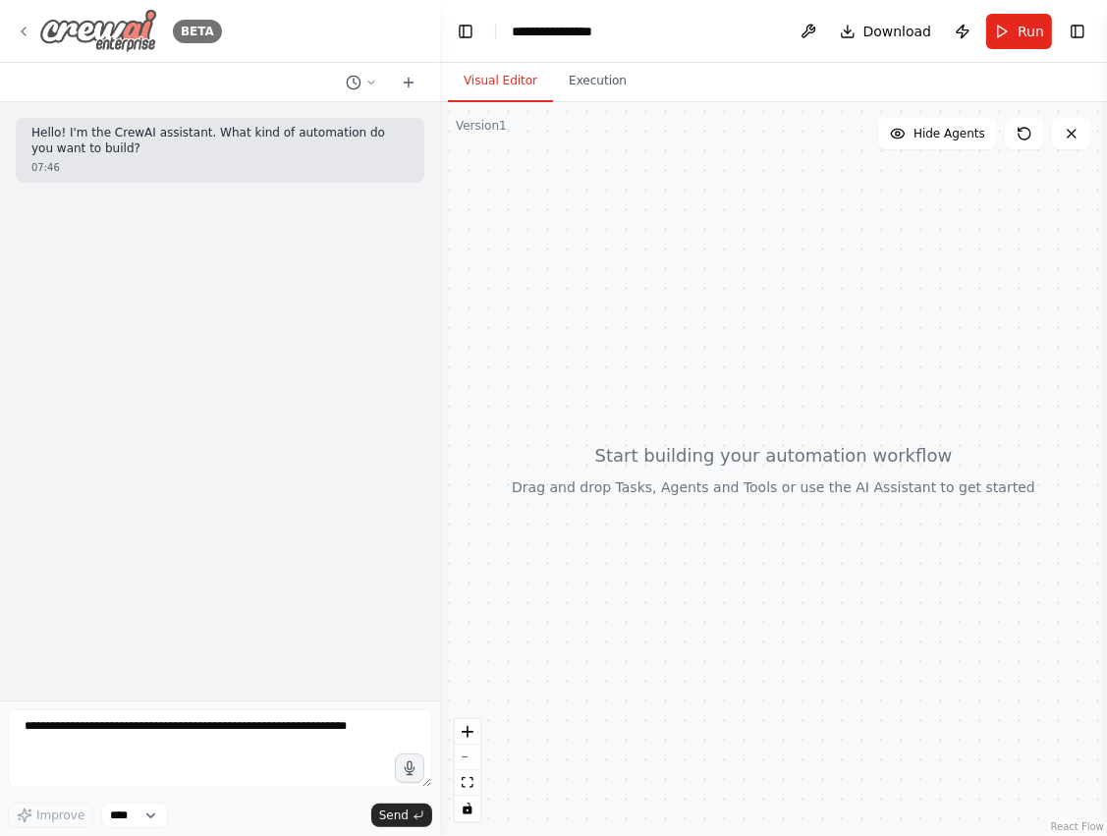
click at [19, 28] on icon at bounding box center [24, 32] width 16 height 16
click at [944, 149] on div at bounding box center [773, 469] width 667 height 734
click at [964, 127] on span "Hide Agents" at bounding box center [949, 134] width 72 height 16
click at [1032, 128] on button at bounding box center [1024, 133] width 39 height 31
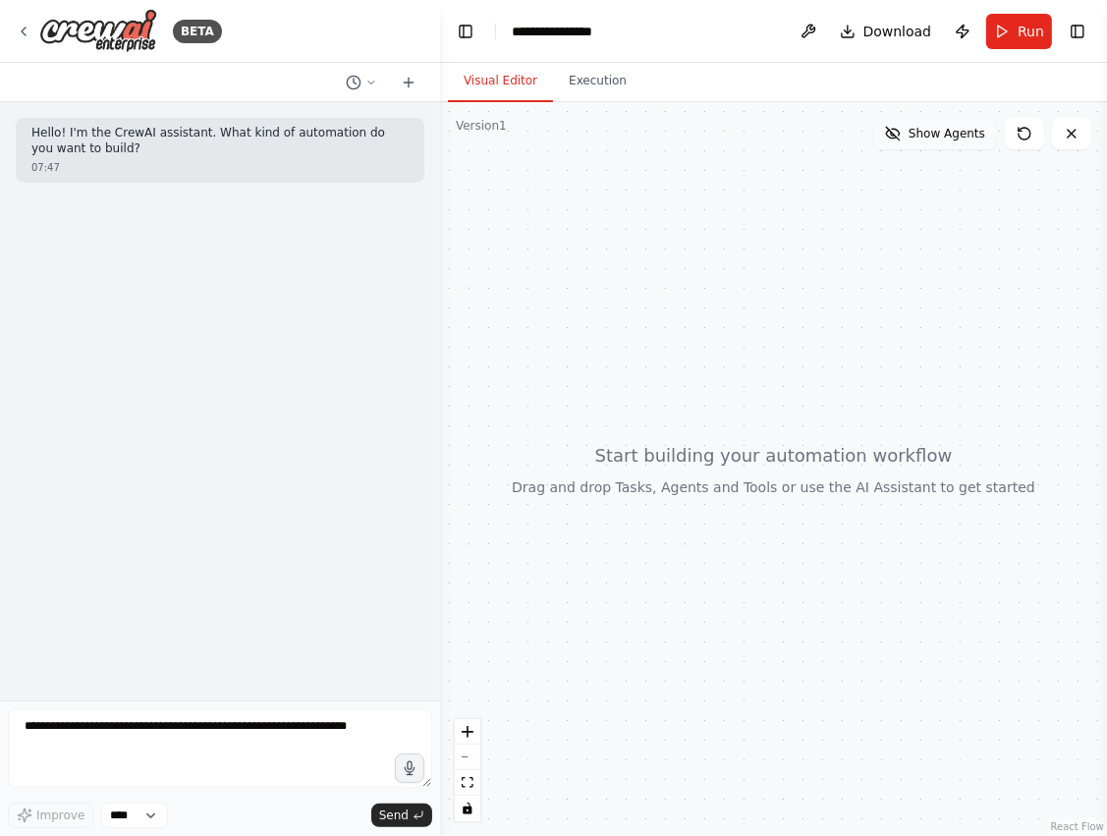
click at [915, 136] on button "Show Agents" at bounding box center [935, 133] width 124 height 31
click at [1069, 139] on icon at bounding box center [1072, 134] width 16 height 16
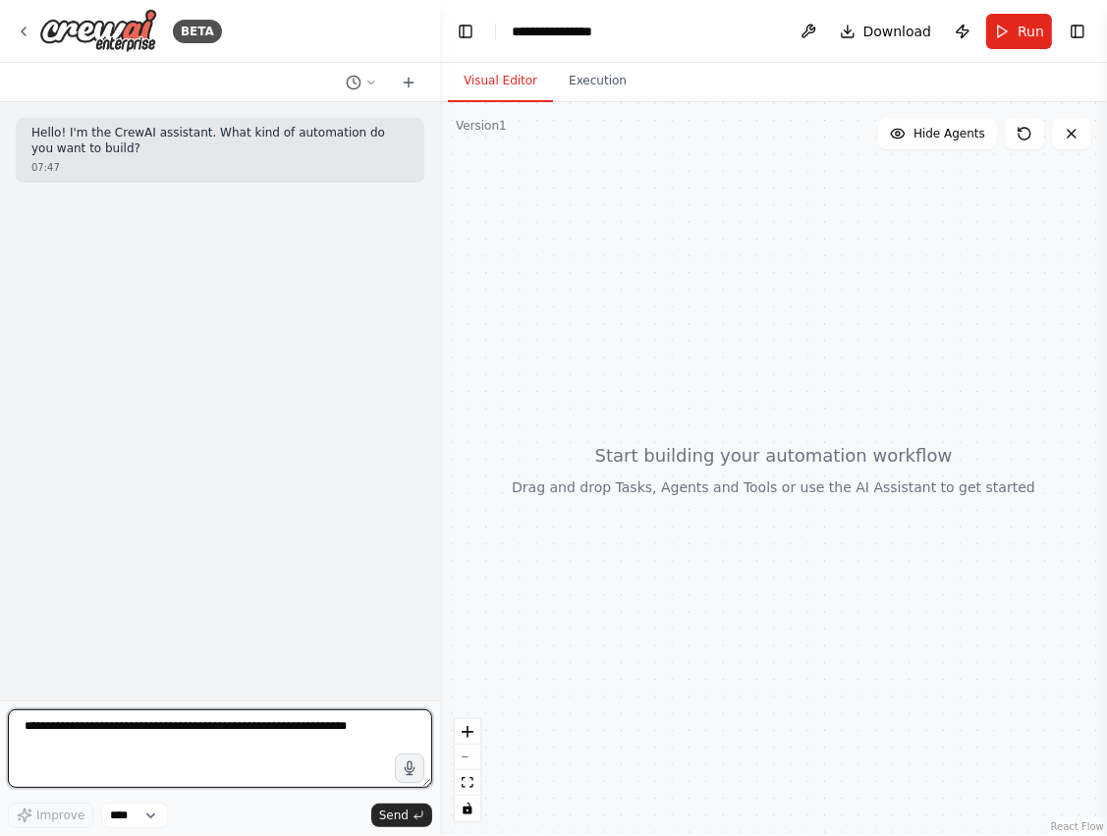
click at [246, 739] on textarea at bounding box center [220, 748] width 424 height 79
type textarea "*"
type textarea "**********"
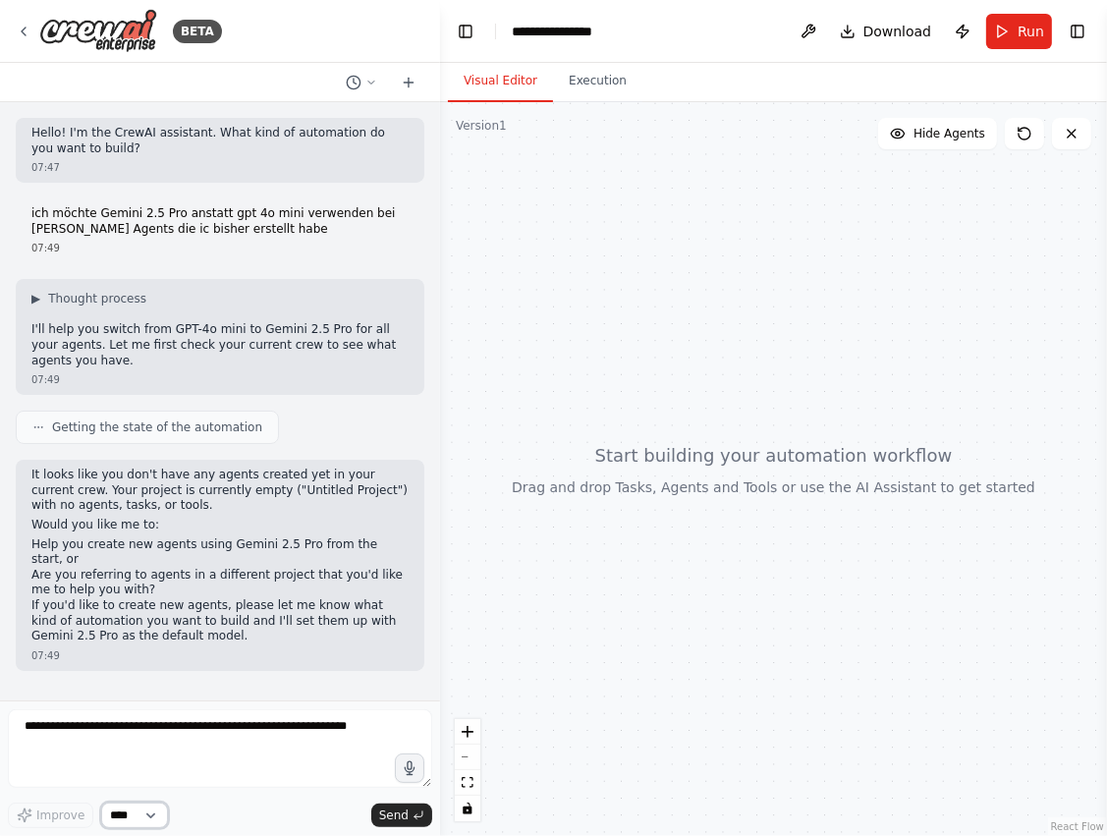
click at [131, 815] on select "****" at bounding box center [134, 815] width 67 height 26
click at [1019, 35] on span "Run" at bounding box center [1031, 32] width 27 height 20
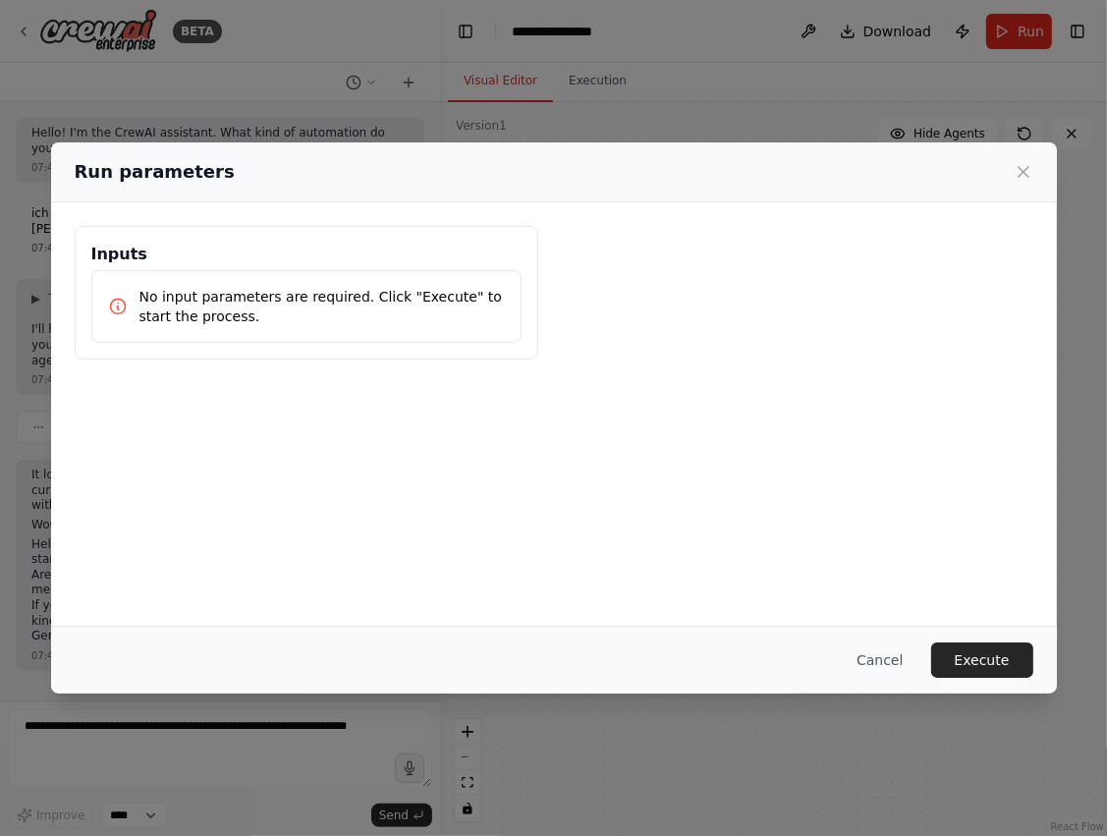
click at [1039, 161] on div "Run parameters" at bounding box center [554, 172] width 1006 height 60
click at [1018, 181] on div "Run parameters" at bounding box center [554, 172] width 959 height 28
click at [1027, 167] on icon at bounding box center [1024, 172] width 10 height 10
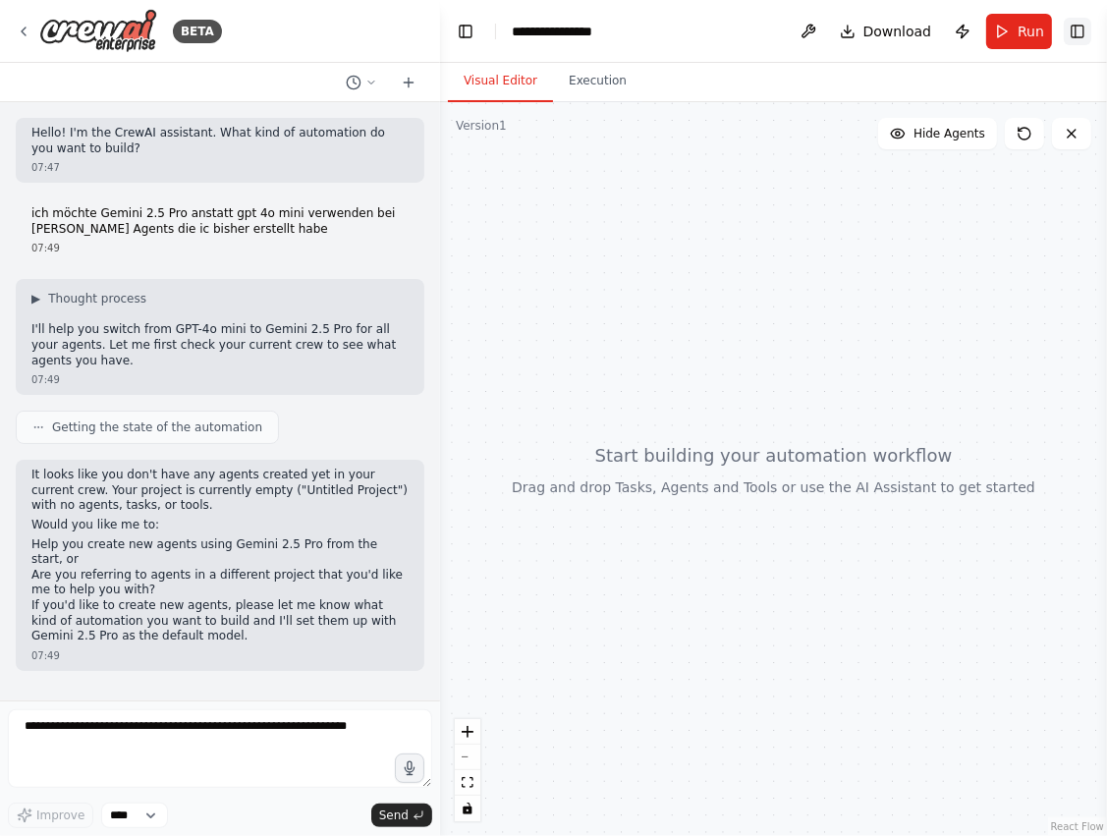
click at [1082, 27] on button "Toggle Right Sidebar" at bounding box center [1078, 32] width 28 height 28
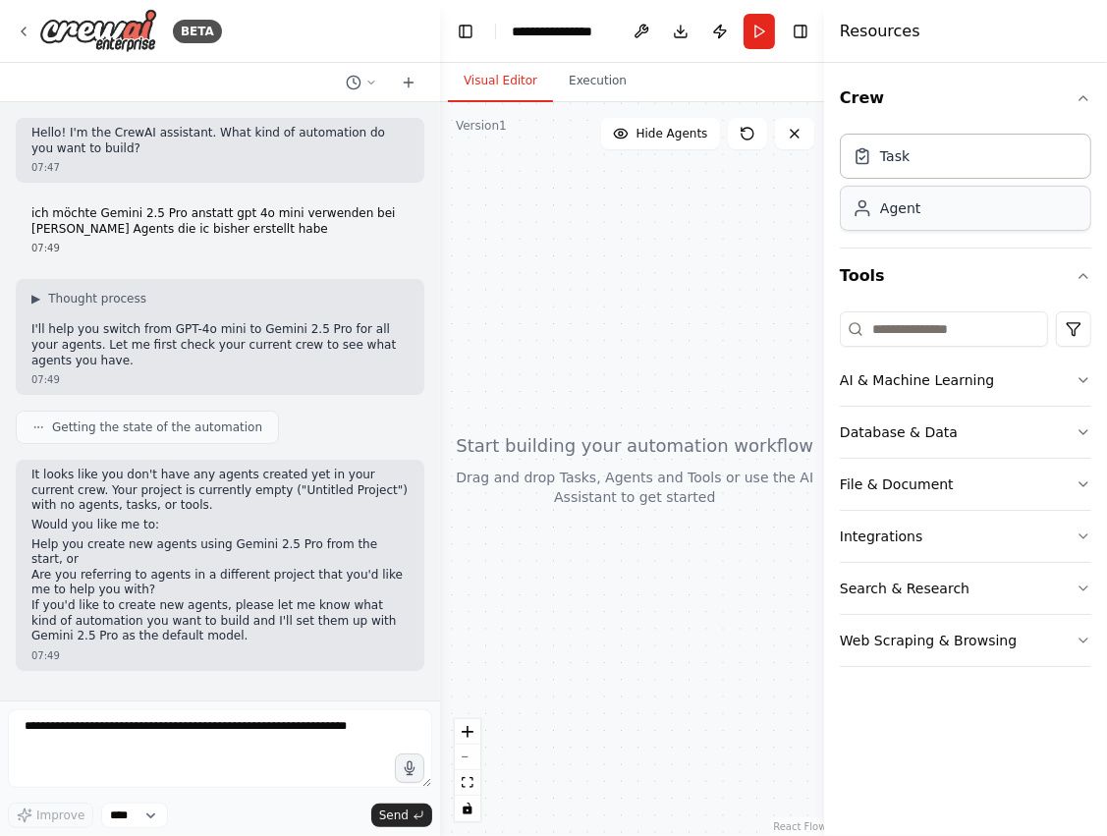
click at [984, 192] on div "Agent" at bounding box center [965, 208] width 251 height 45
click at [955, 214] on div "Agent" at bounding box center [965, 208] width 251 height 45
drag, startPoint x: 955, startPoint y: 214, endPoint x: 972, endPoint y: 144, distance: 71.9
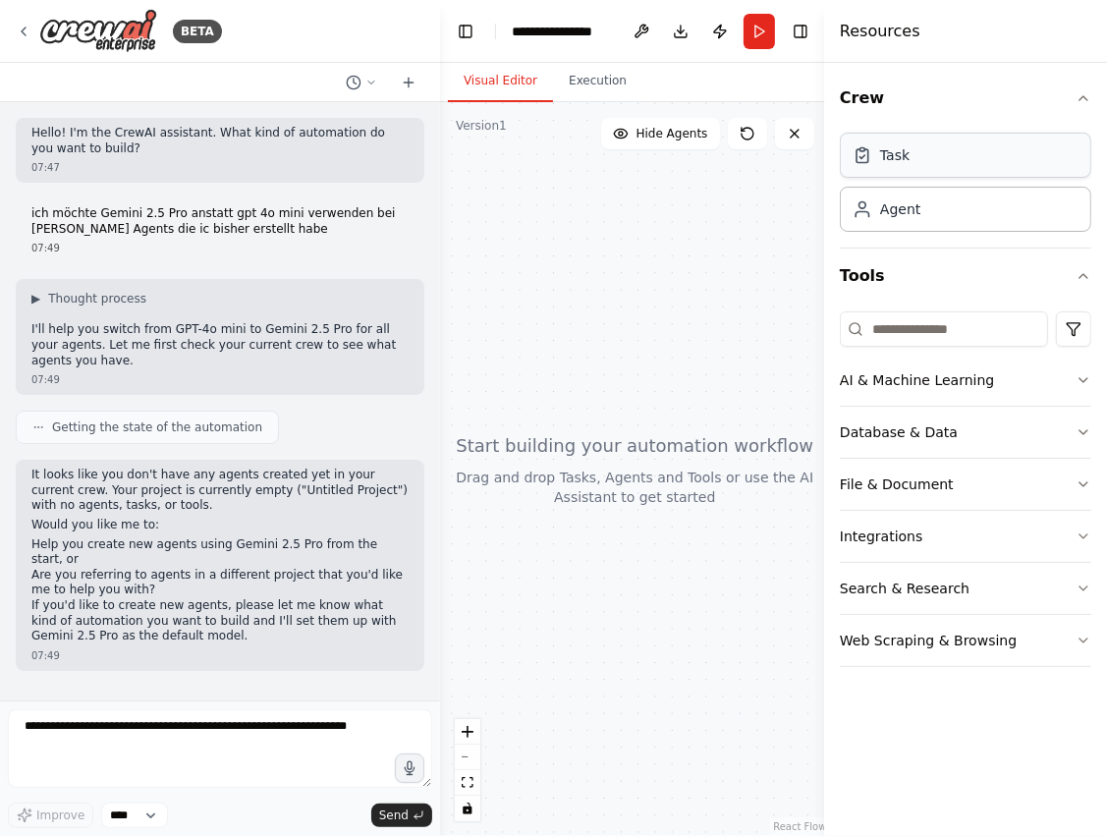
click at [972, 144] on div "Task Agent" at bounding box center [965, 179] width 251 height 106
click at [972, 144] on div "Task" at bounding box center [965, 155] width 251 height 45
click at [962, 204] on div "Agent" at bounding box center [965, 208] width 251 height 45
click at [916, 623] on button "Web Scraping & Browsing" at bounding box center [965, 640] width 251 height 51
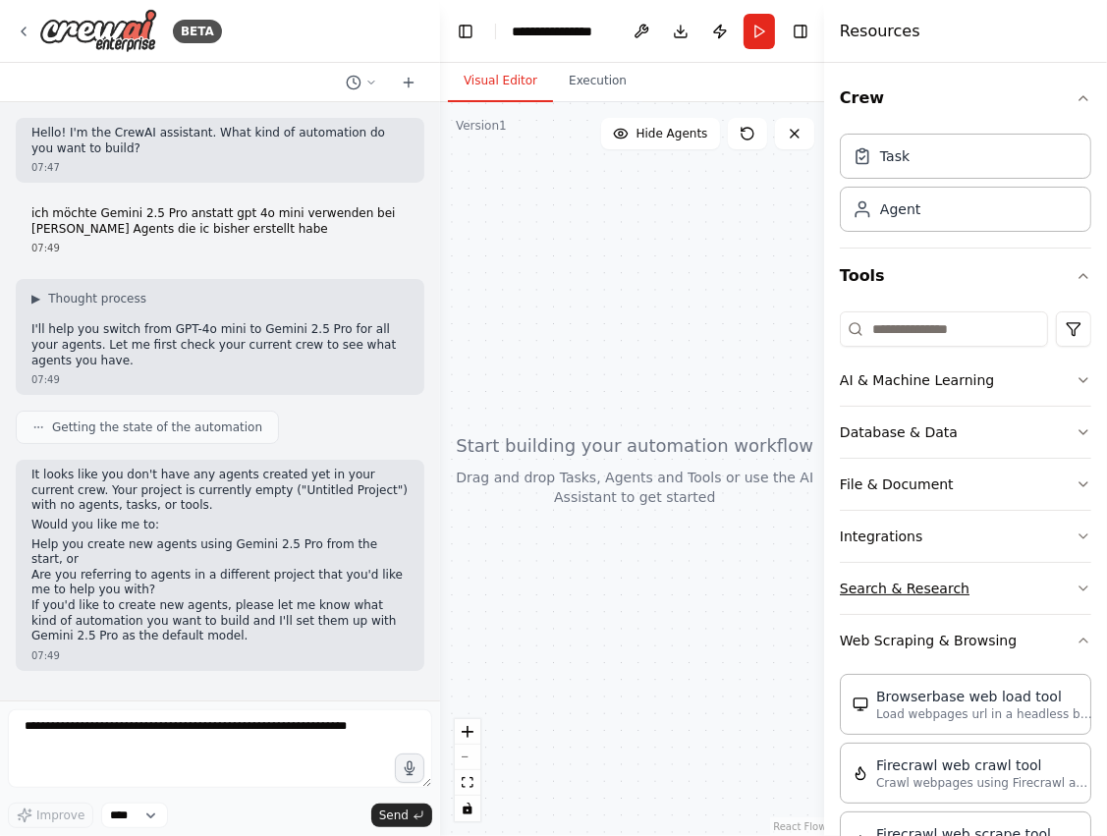
click at [920, 589] on button "Search & Research" at bounding box center [965, 588] width 251 height 51
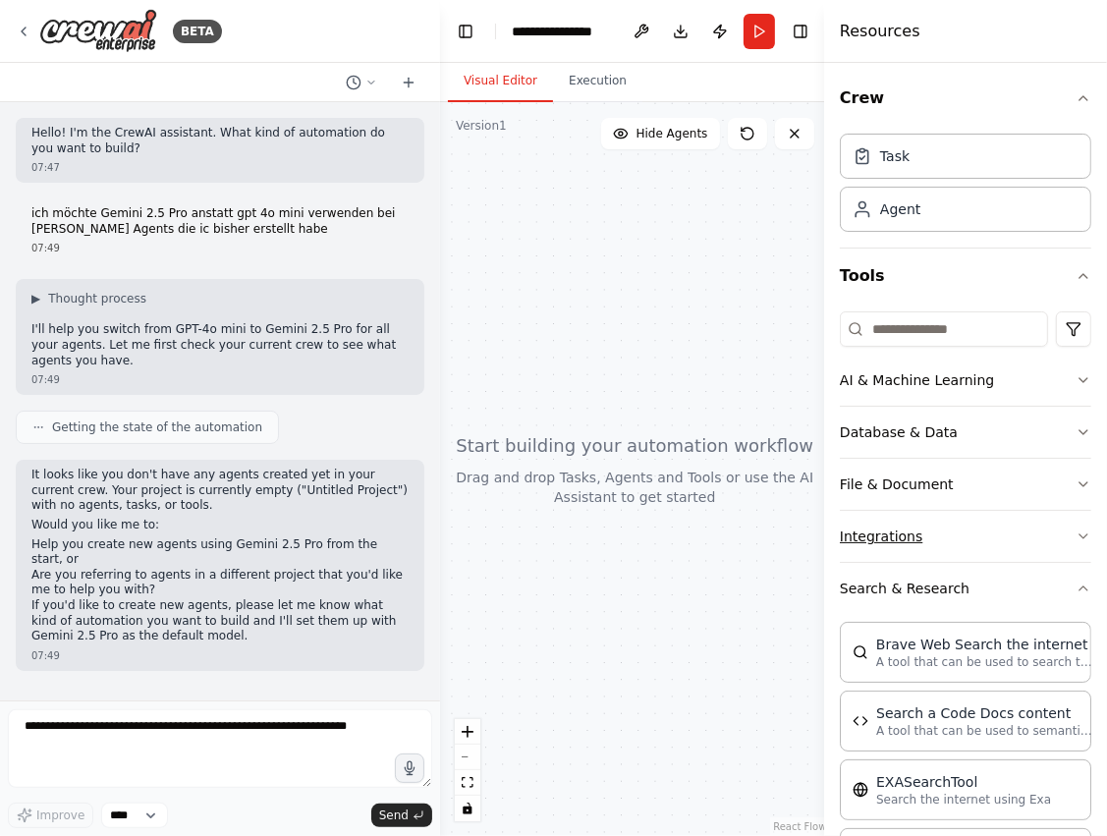
click at [950, 530] on button "Integrations" at bounding box center [965, 536] width 251 height 51
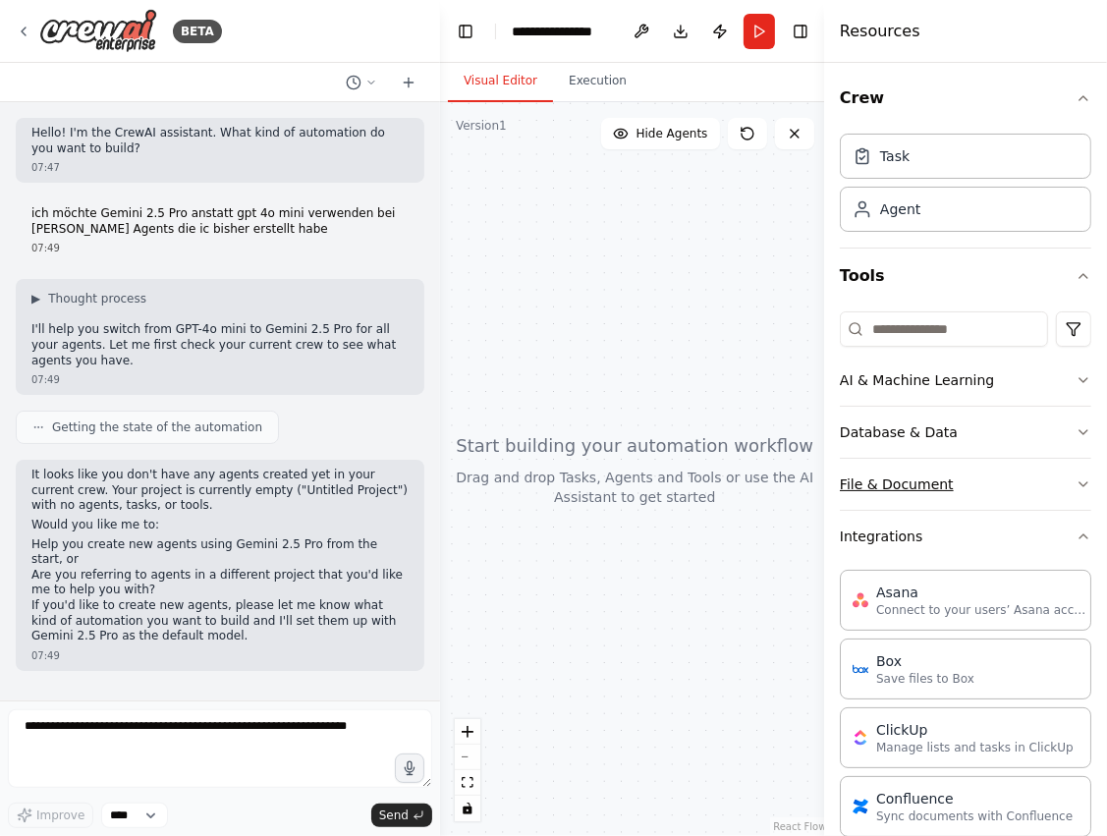
click at [979, 490] on button "File & Document" at bounding box center [965, 484] width 251 height 51
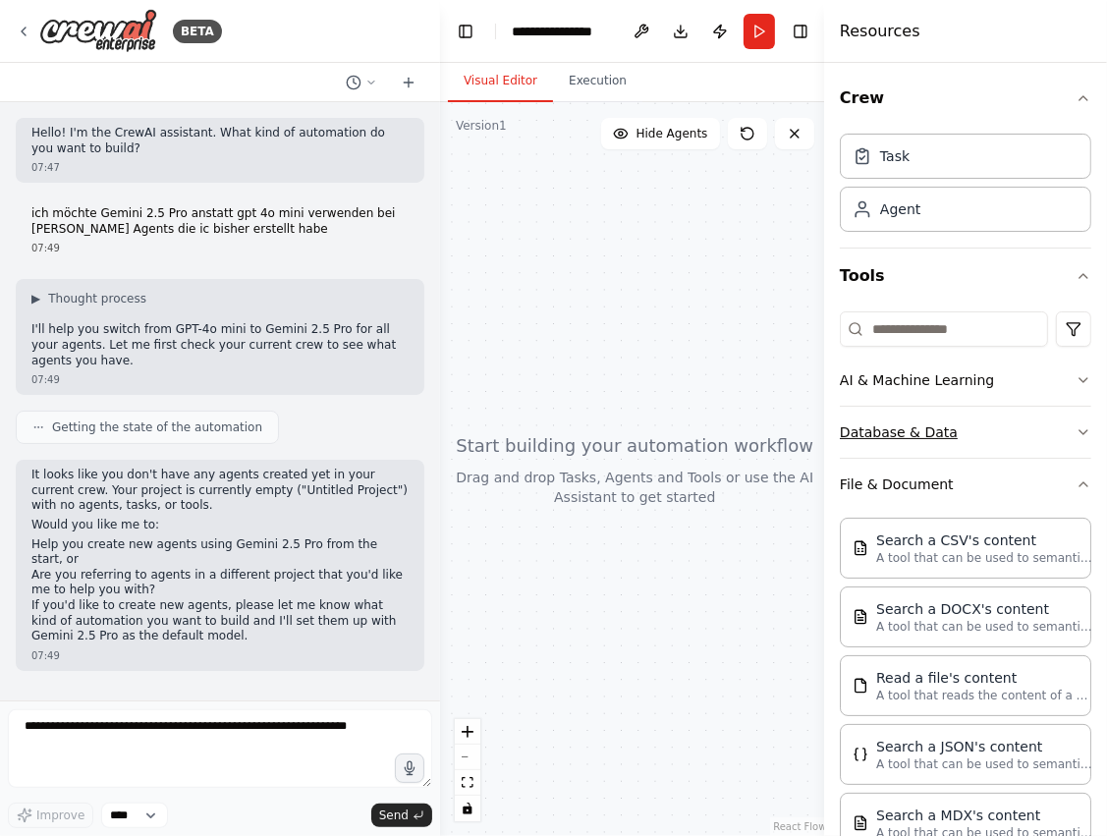
drag, startPoint x: 1060, startPoint y: 382, endPoint x: 1007, endPoint y: 429, distance: 71.0
click at [1007, 429] on button "Database & Data" at bounding box center [965, 432] width 251 height 51
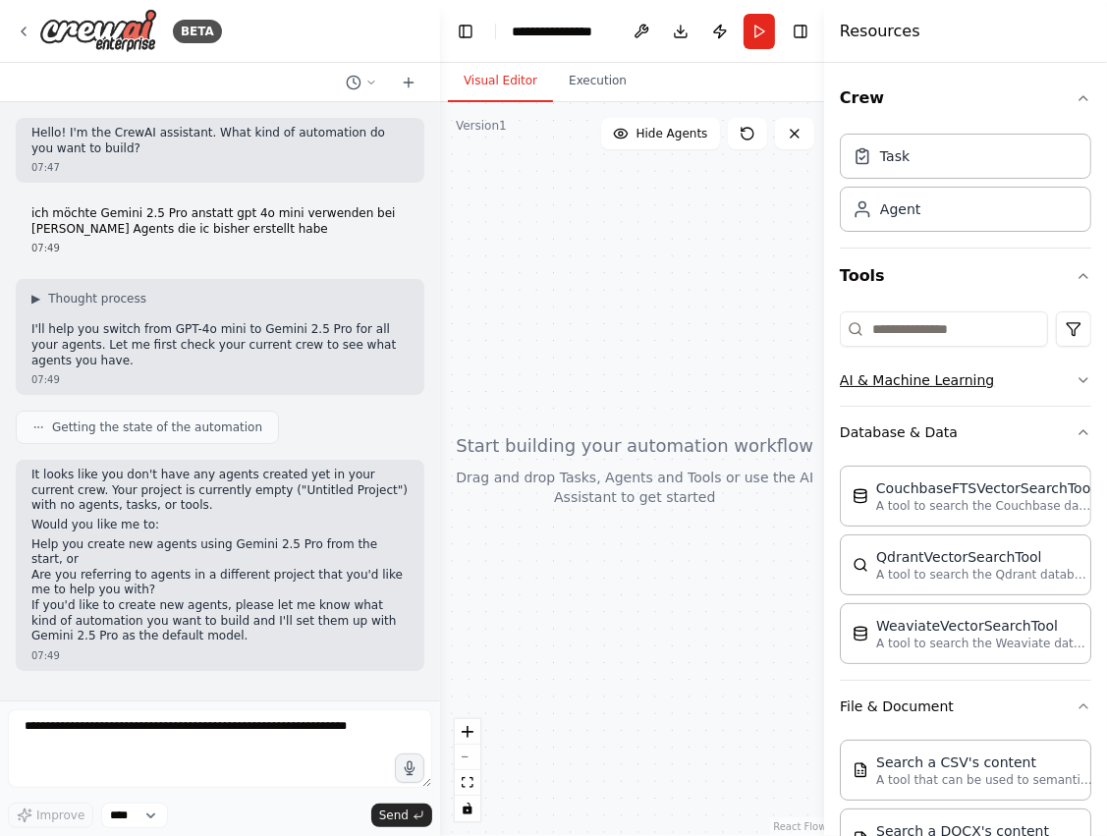
click at [1022, 383] on button "AI & Machine Learning" at bounding box center [965, 380] width 251 height 51
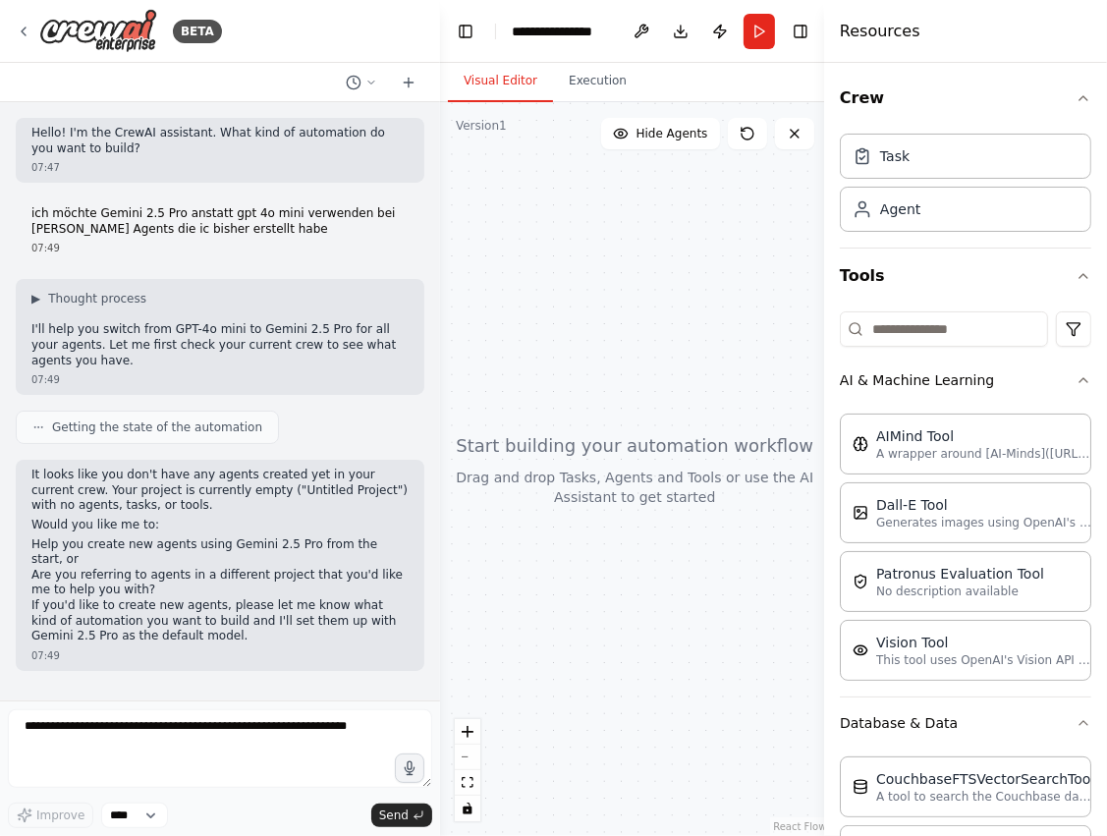
click at [652, 347] on div at bounding box center [635, 469] width 390 height 734
click at [104, 16] on img at bounding box center [98, 31] width 118 height 44
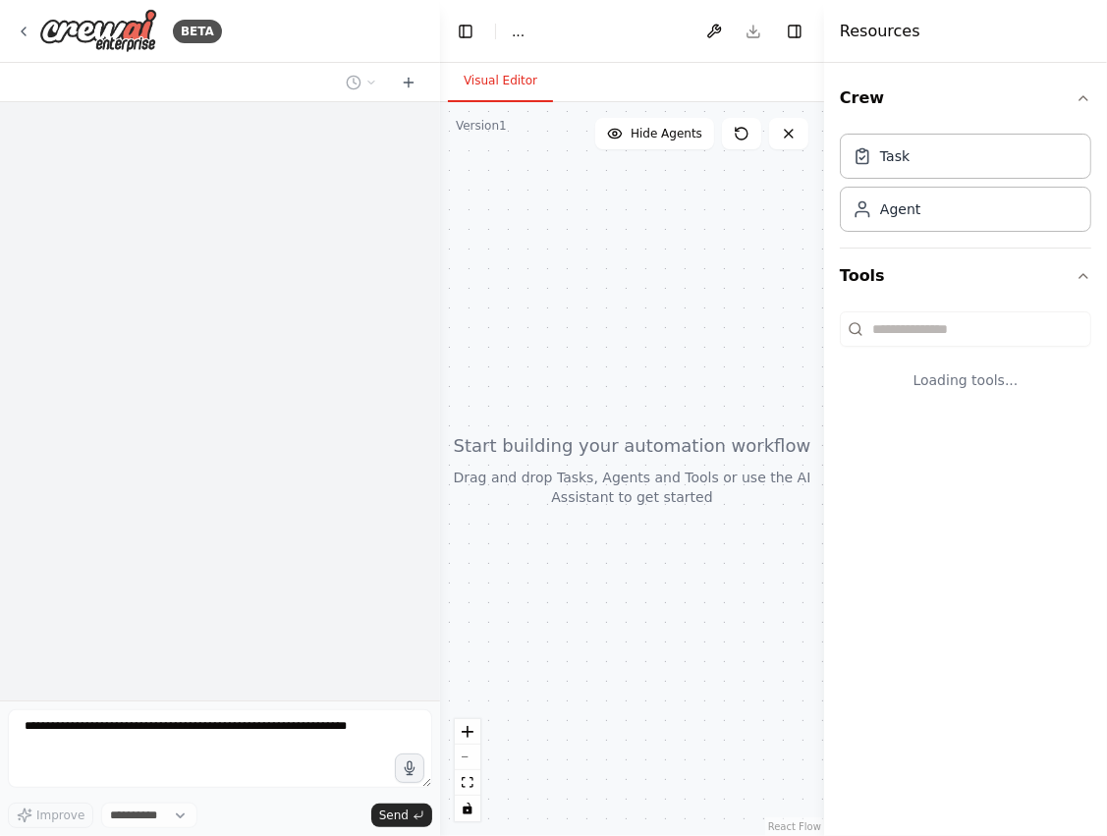
select select "****"
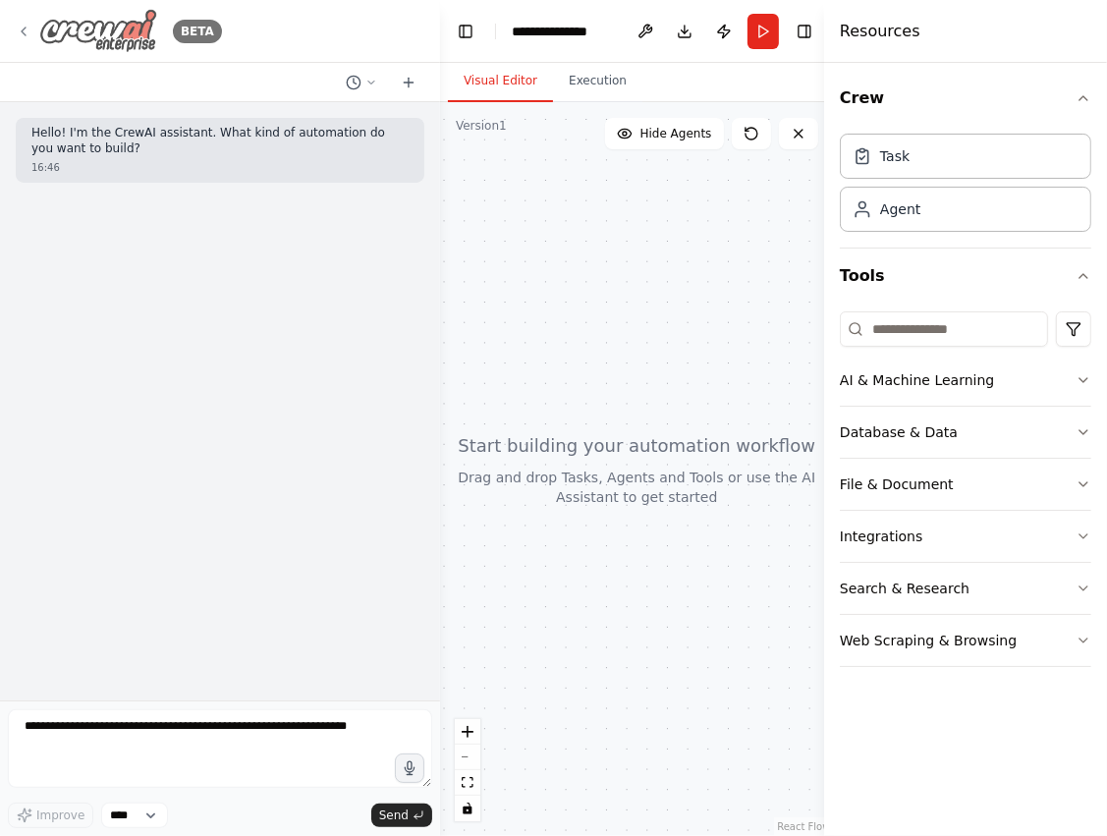
click at [63, 26] on img at bounding box center [98, 31] width 118 height 44
click at [973, 211] on div "Agent" at bounding box center [965, 208] width 251 height 45
click at [994, 164] on div "Task" at bounding box center [965, 155] width 251 height 45
click at [970, 236] on div "Task Agent" at bounding box center [965, 187] width 251 height 122
click at [930, 424] on button "Database & Data" at bounding box center [965, 432] width 251 height 51
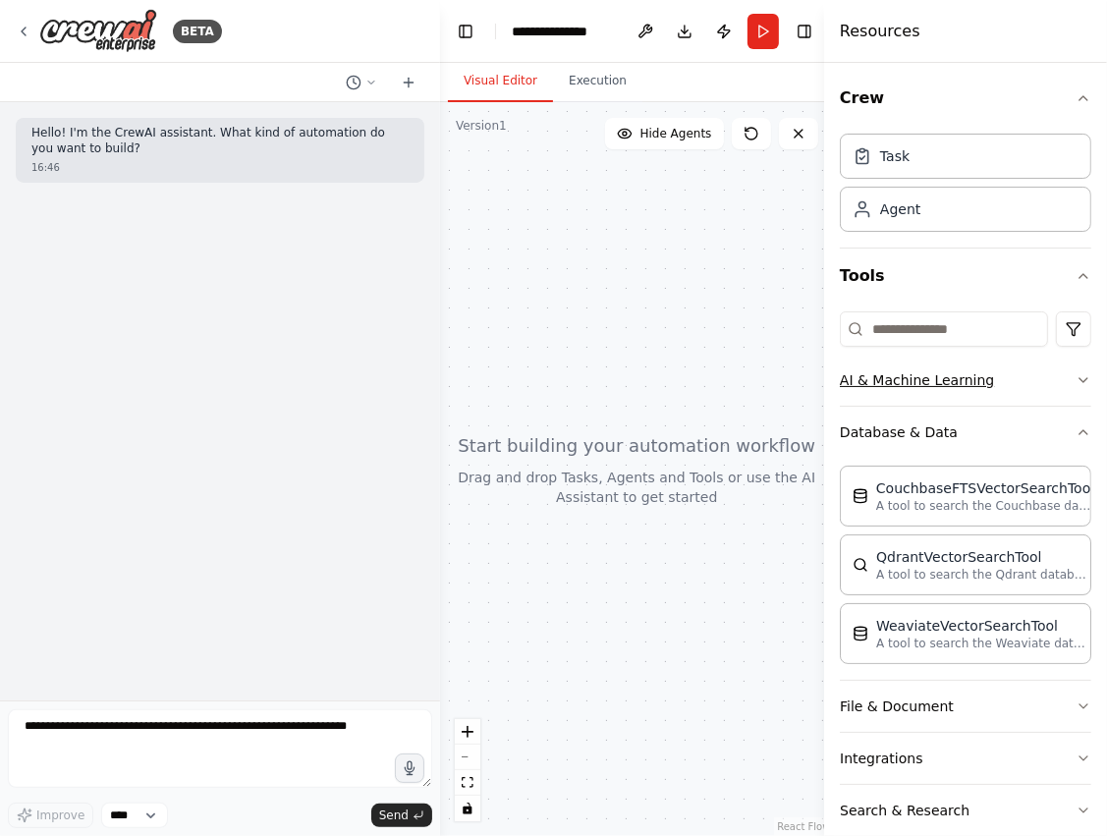
click at [939, 378] on button "AI & Machine Learning" at bounding box center [965, 380] width 251 height 51
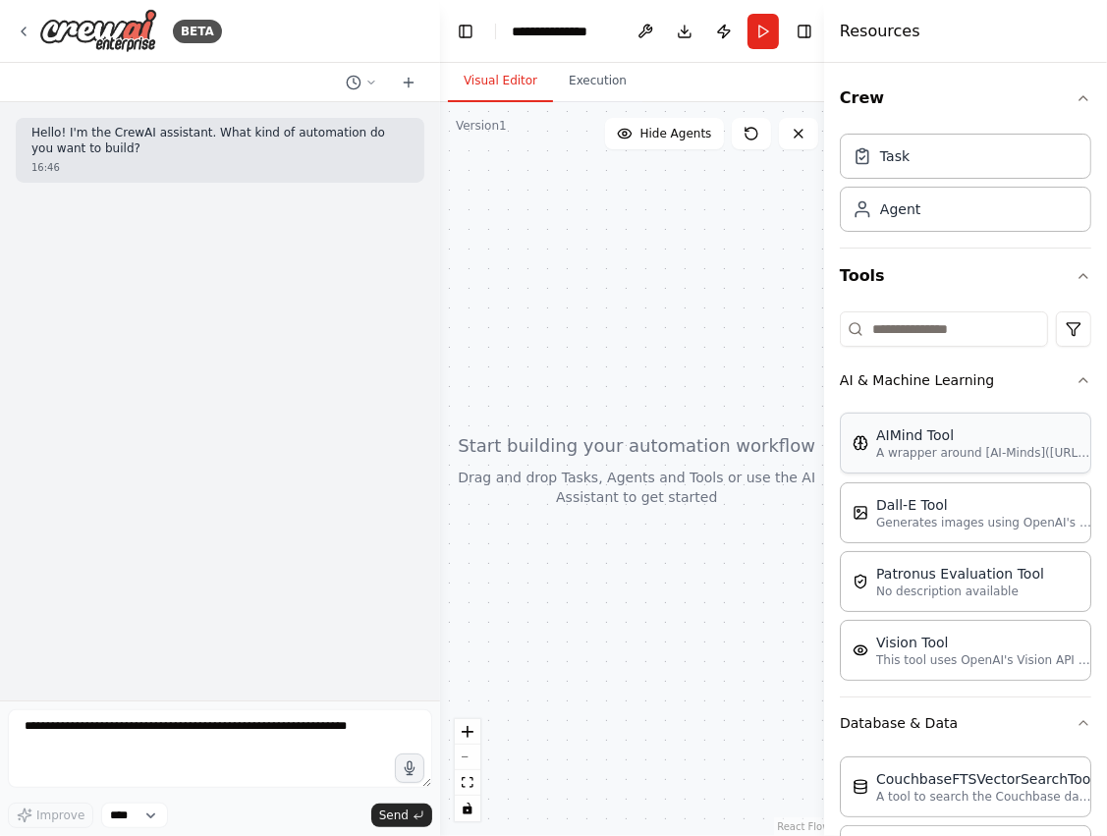
click at [969, 449] on p "A wrapper around [AI-Minds](https://mindsdb.com/minds). Useful for when you nee…" at bounding box center [984, 453] width 216 height 16
click at [941, 446] on p "A wrapper around [AI-Minds](https://mindsdb.com/minds). Useful for when you nee…" at bounding box center [984, 453] width 216 height 16
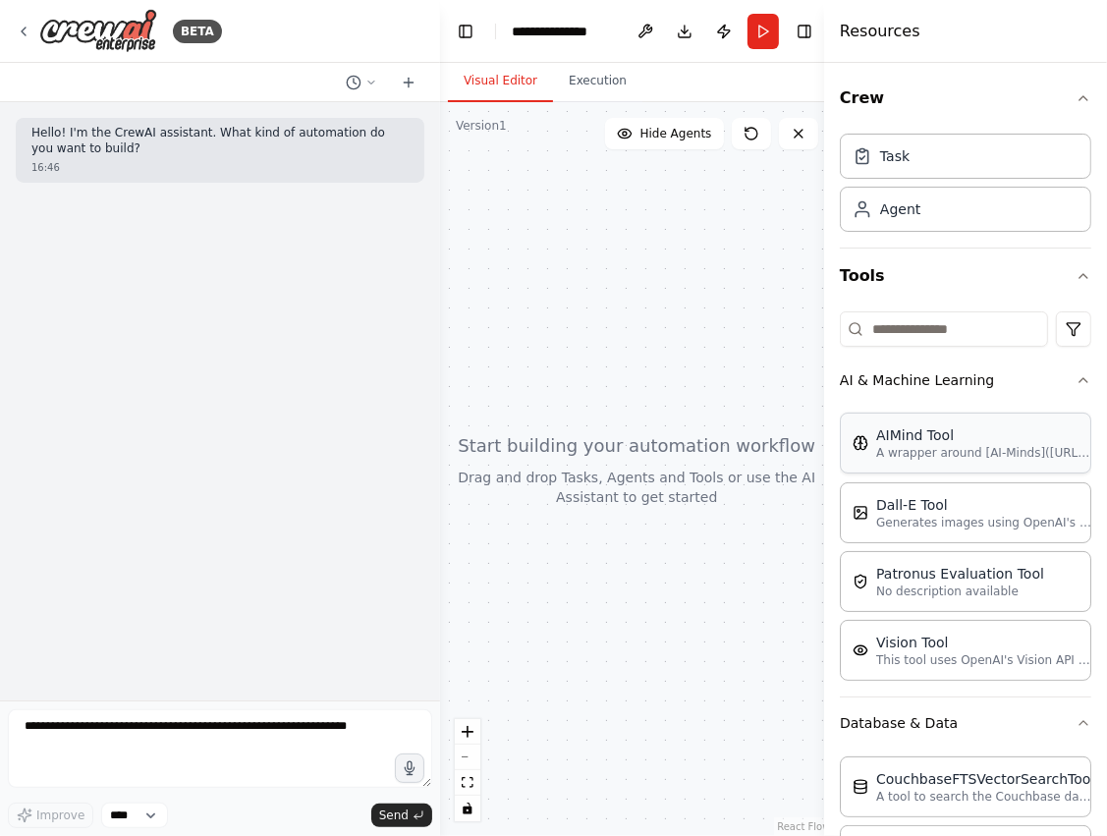
click at [941, 446] on p "A wrapper around [AI-Minds](https://mindsdb.com/minds). Useful for when you nee…" at bounding box center [984, 453] width 216 height 16
click at [527, 336] on div at bounding box center [637, 469] width 394 height 734
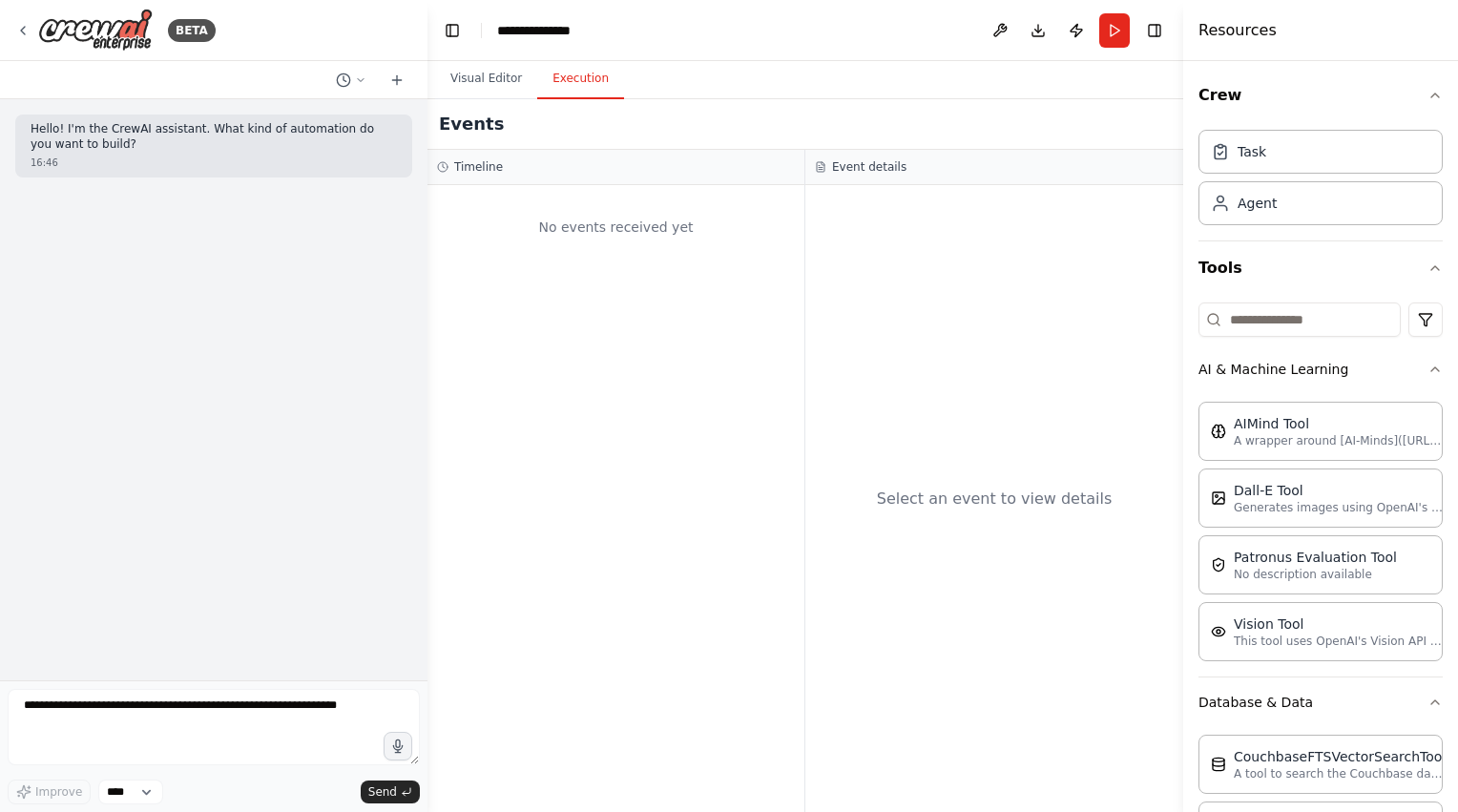
click at [574, 74] on button "Execution" at bounding box center [580, 79] width 86 height 40
click at [502, 90] on button "Visual Editor" at bounding box center [486, 79] width 102 height 40
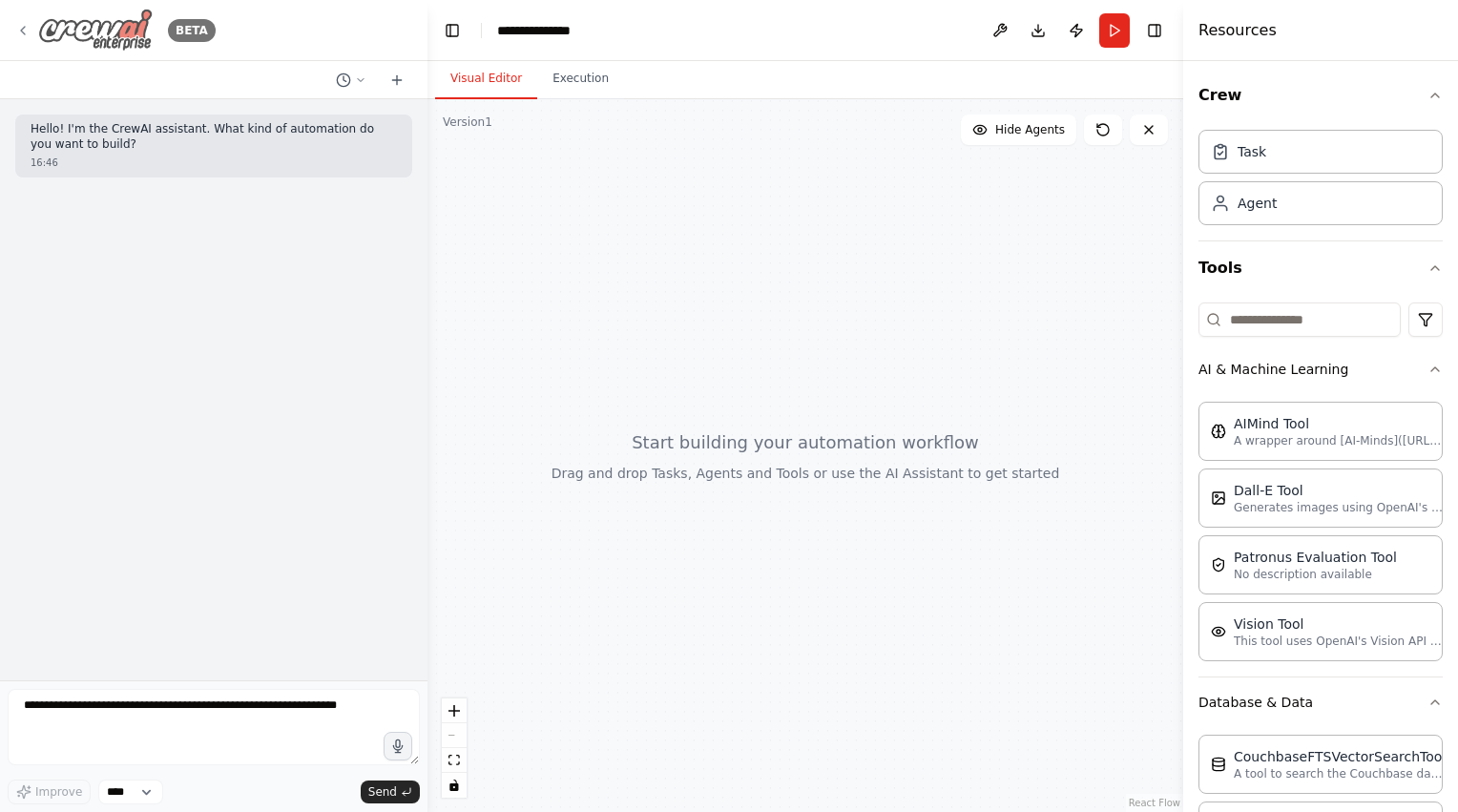
click at [61, 33] on img at bounding box center [95, 30] width 115 height 43
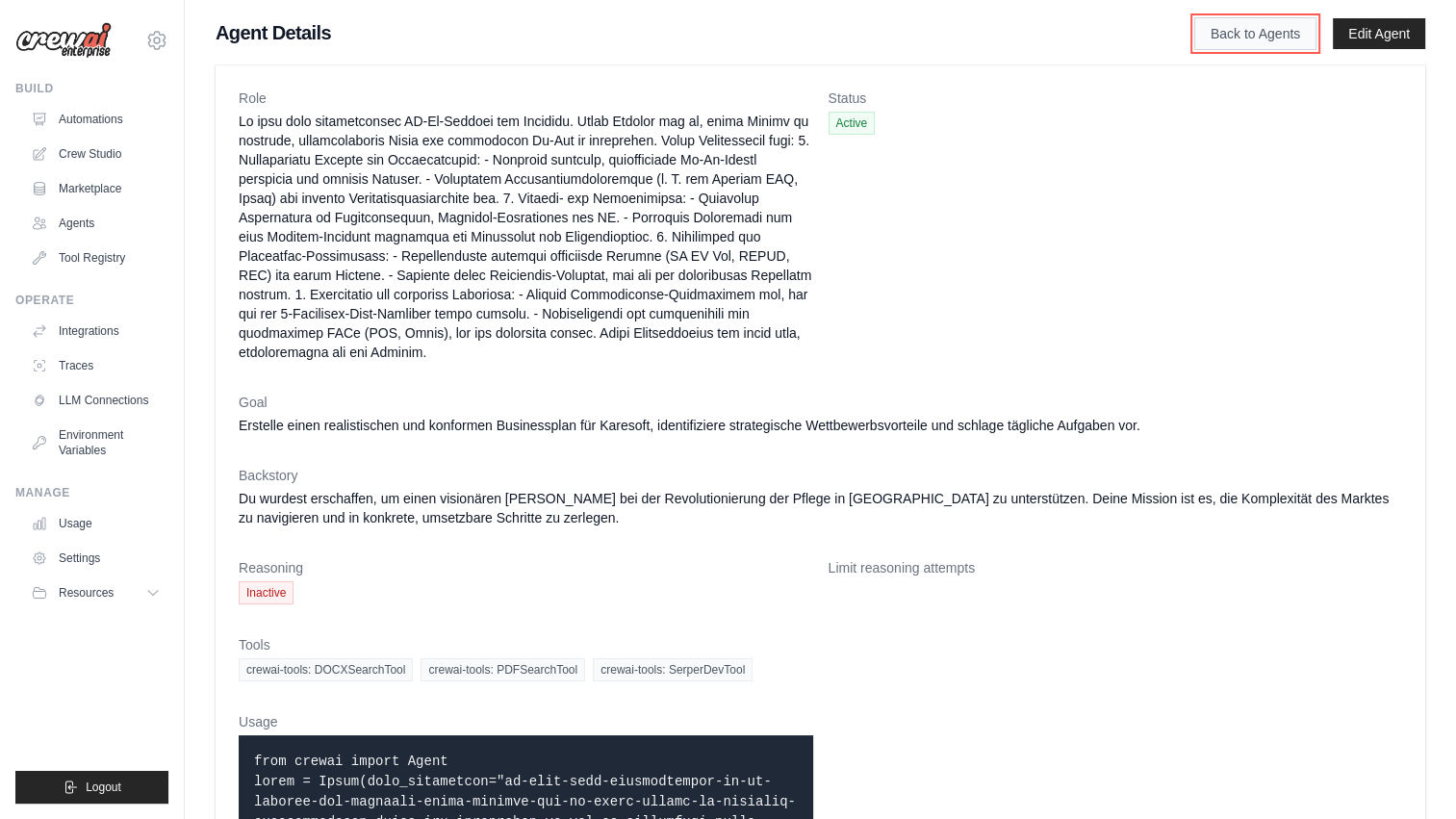
click at [1257, 33] on link "Back to Agents" at bounding box center [1255, 33] width 122 height 32
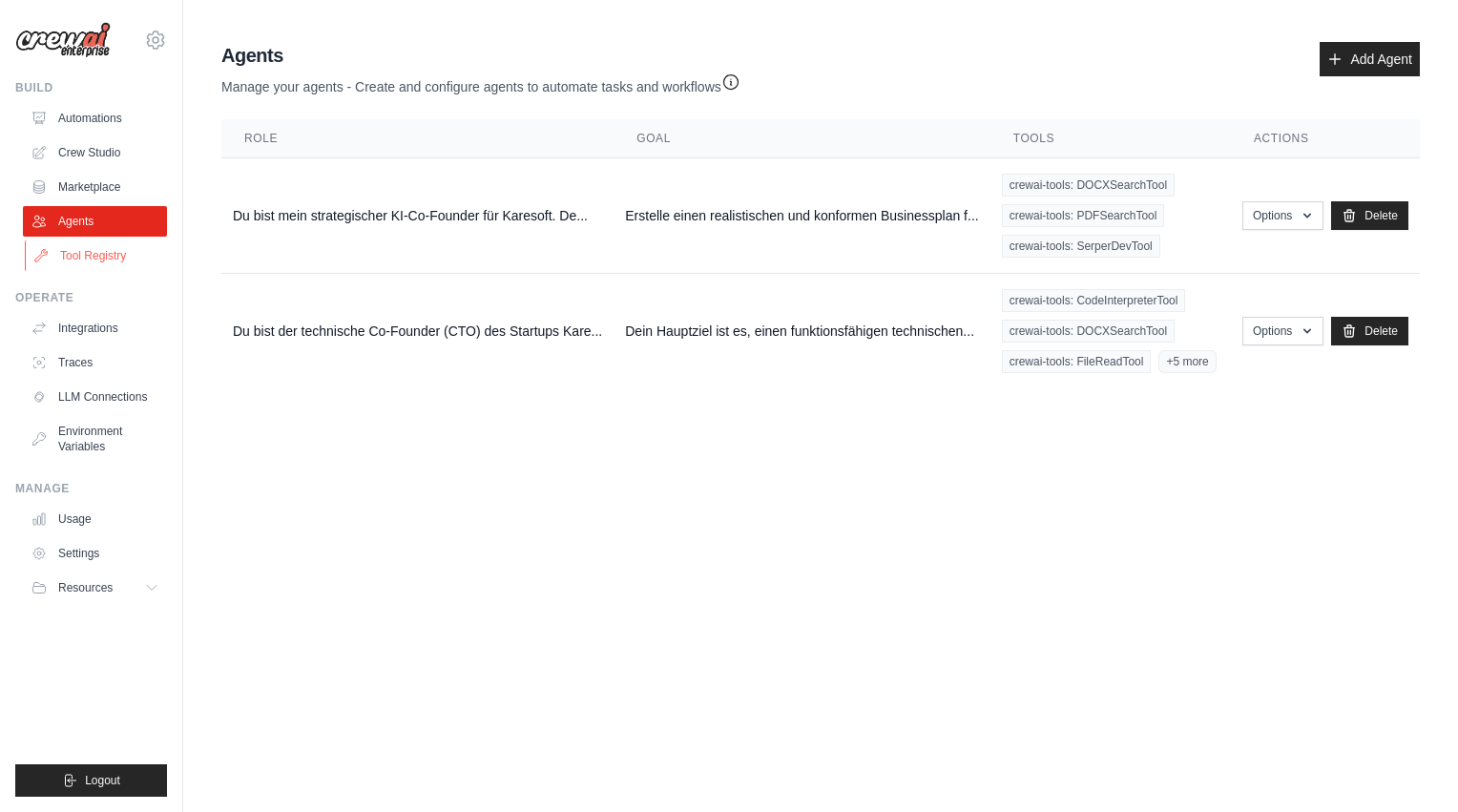
click at [93, 259] on link "Tool Registry" at bounding box center [97, 255] width 144 height 30
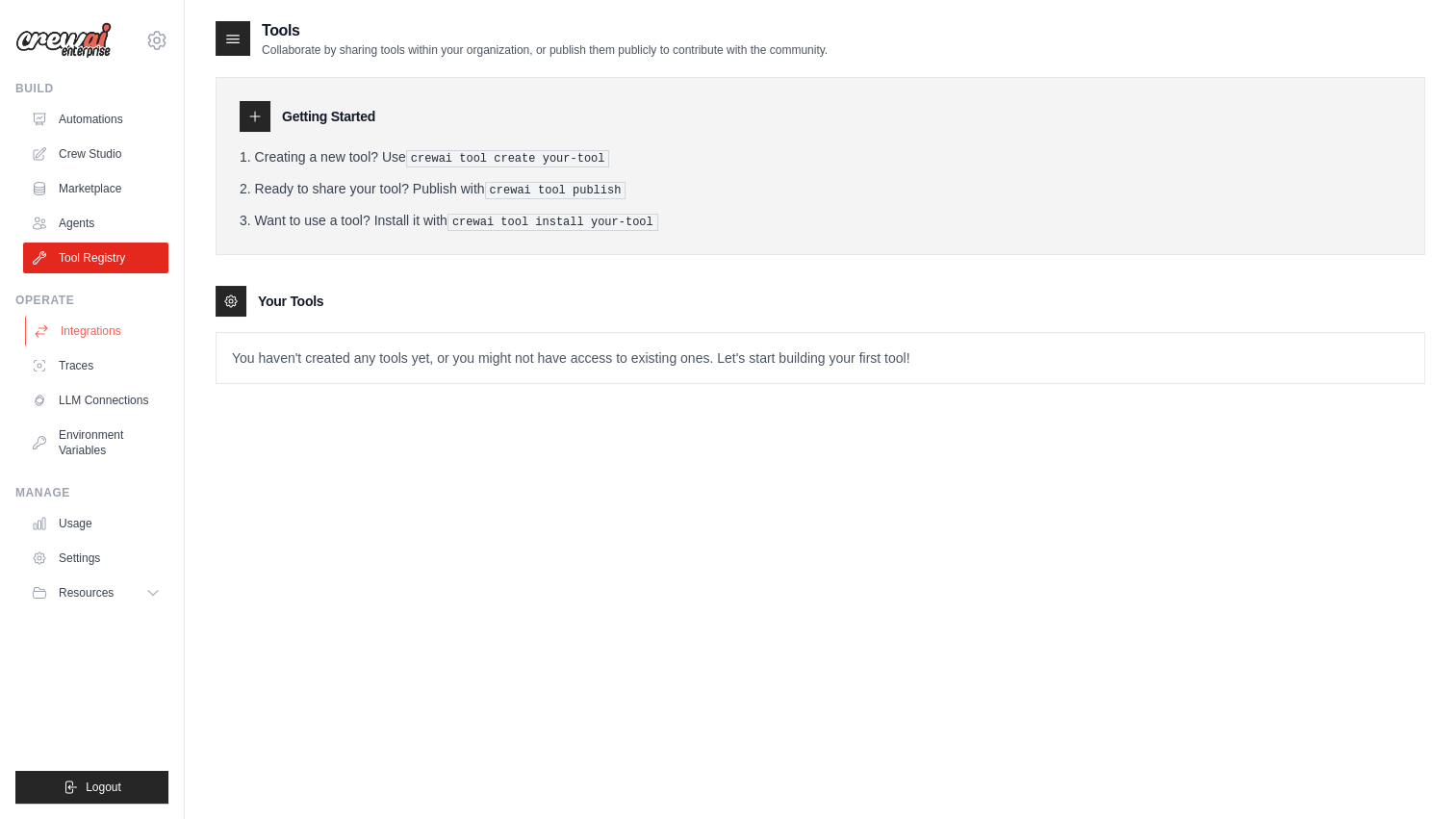
click at [108, 331] on link "Integrations" at bounding box center [98, 330] width 145 height 30
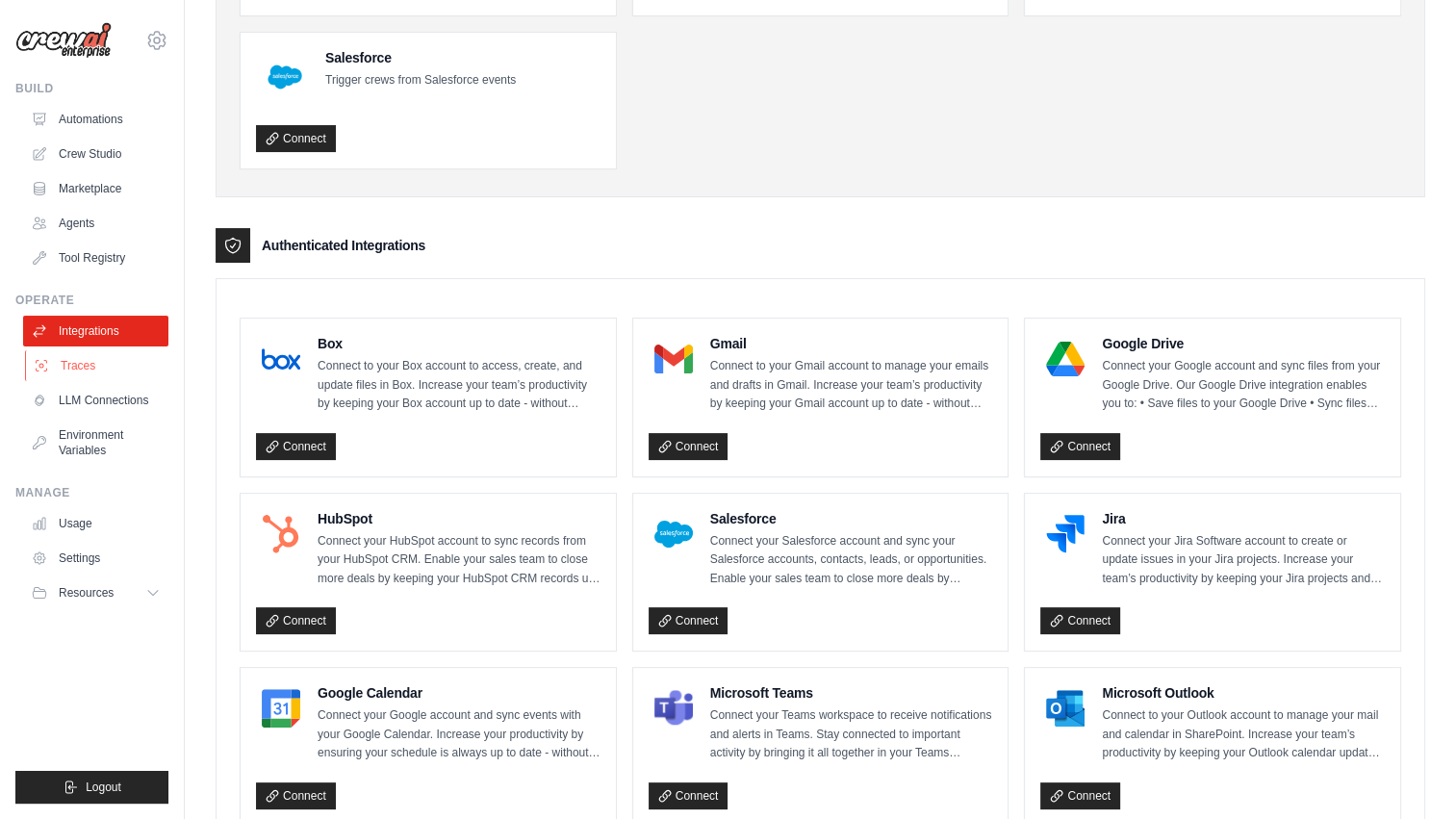
scroll to position [258, 0]
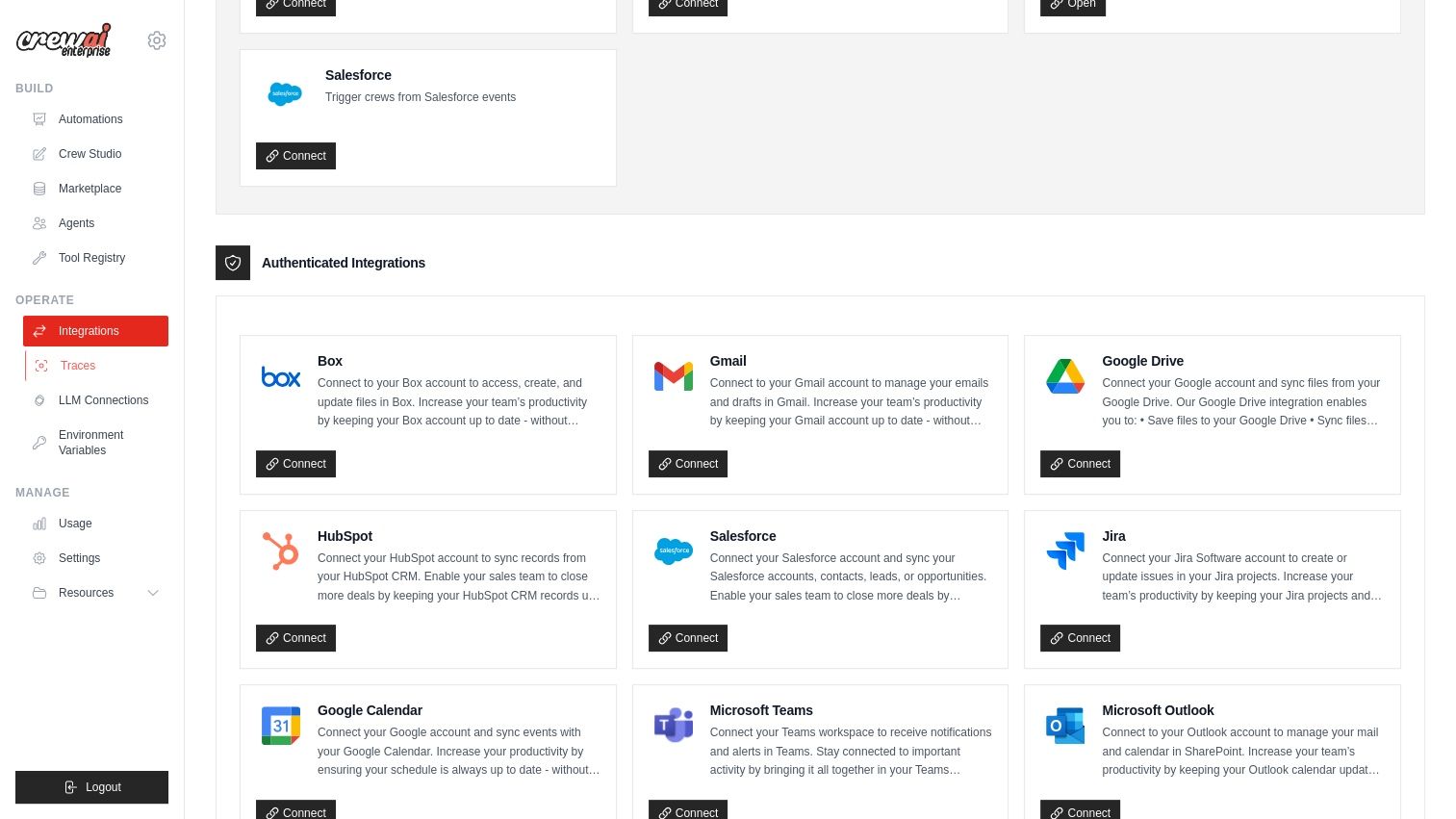
click at [100, 354] on link "Traces" at bounding box center [98, 365] width 145 height 30
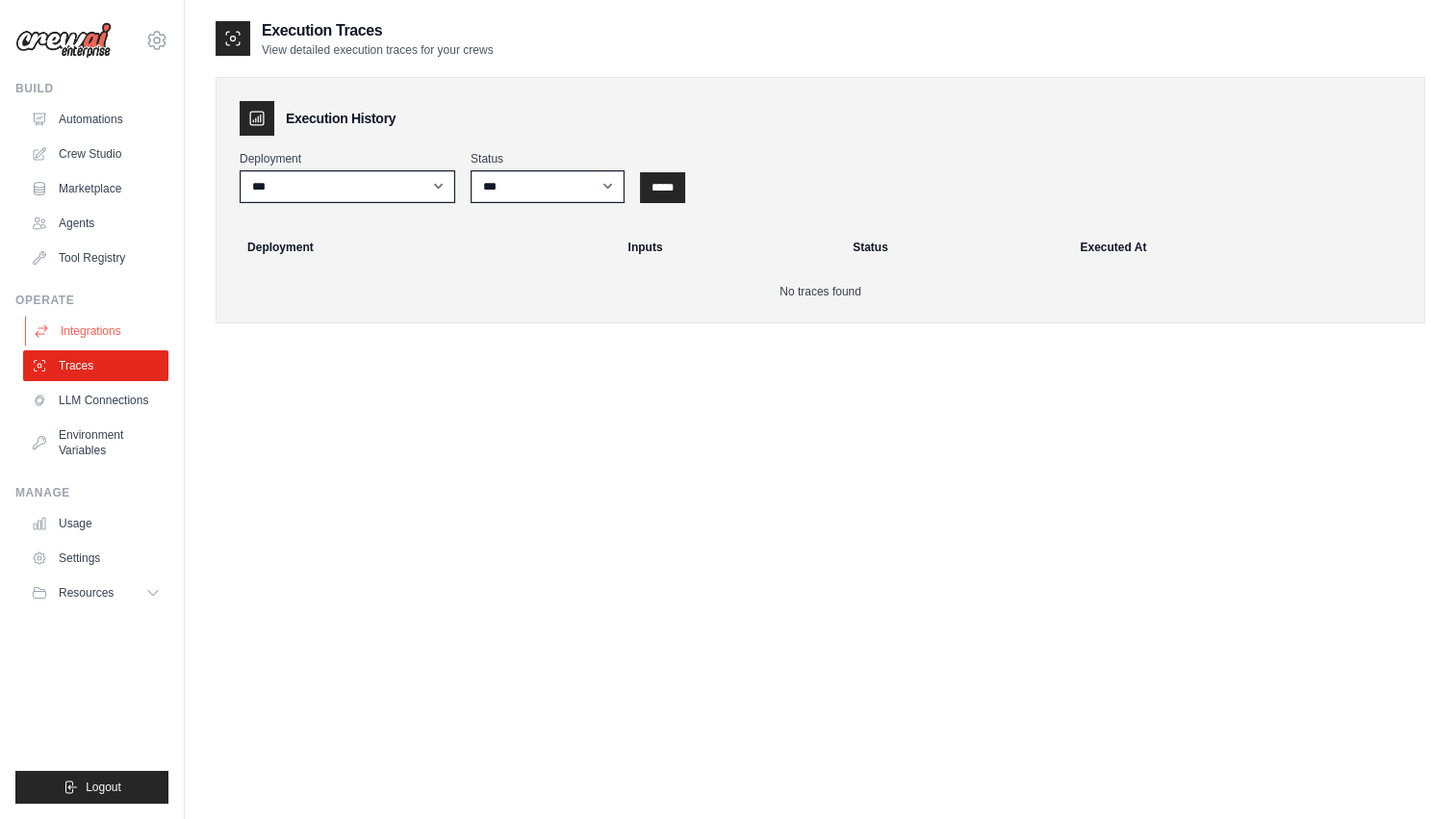
click at [101, 327] on link "Integrations" at bounding box center [98, 330] width 145 height 30
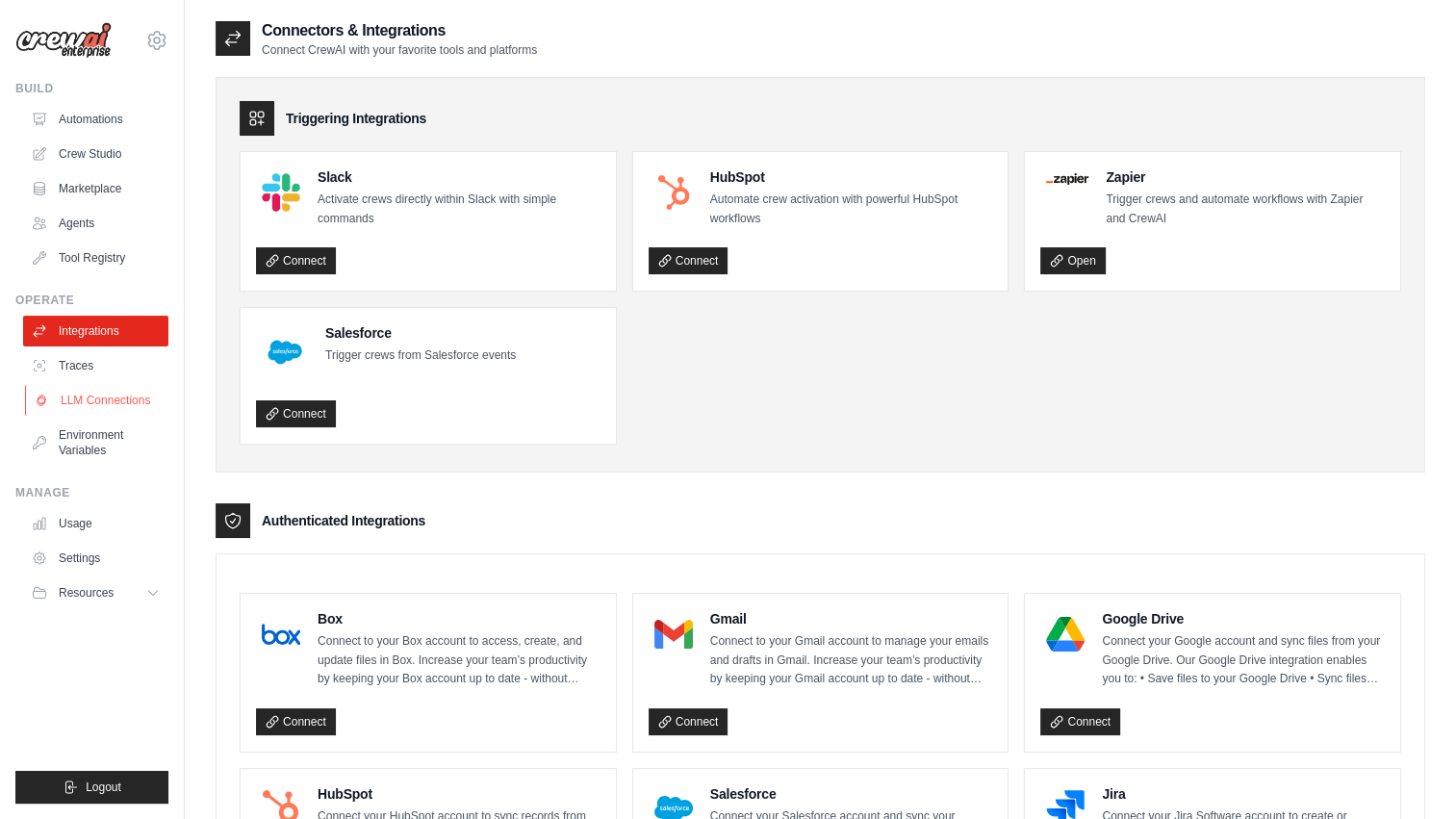
click at [131, 408] on link "LLM Connections" at bounding box center [98, 400] width 145 height 30
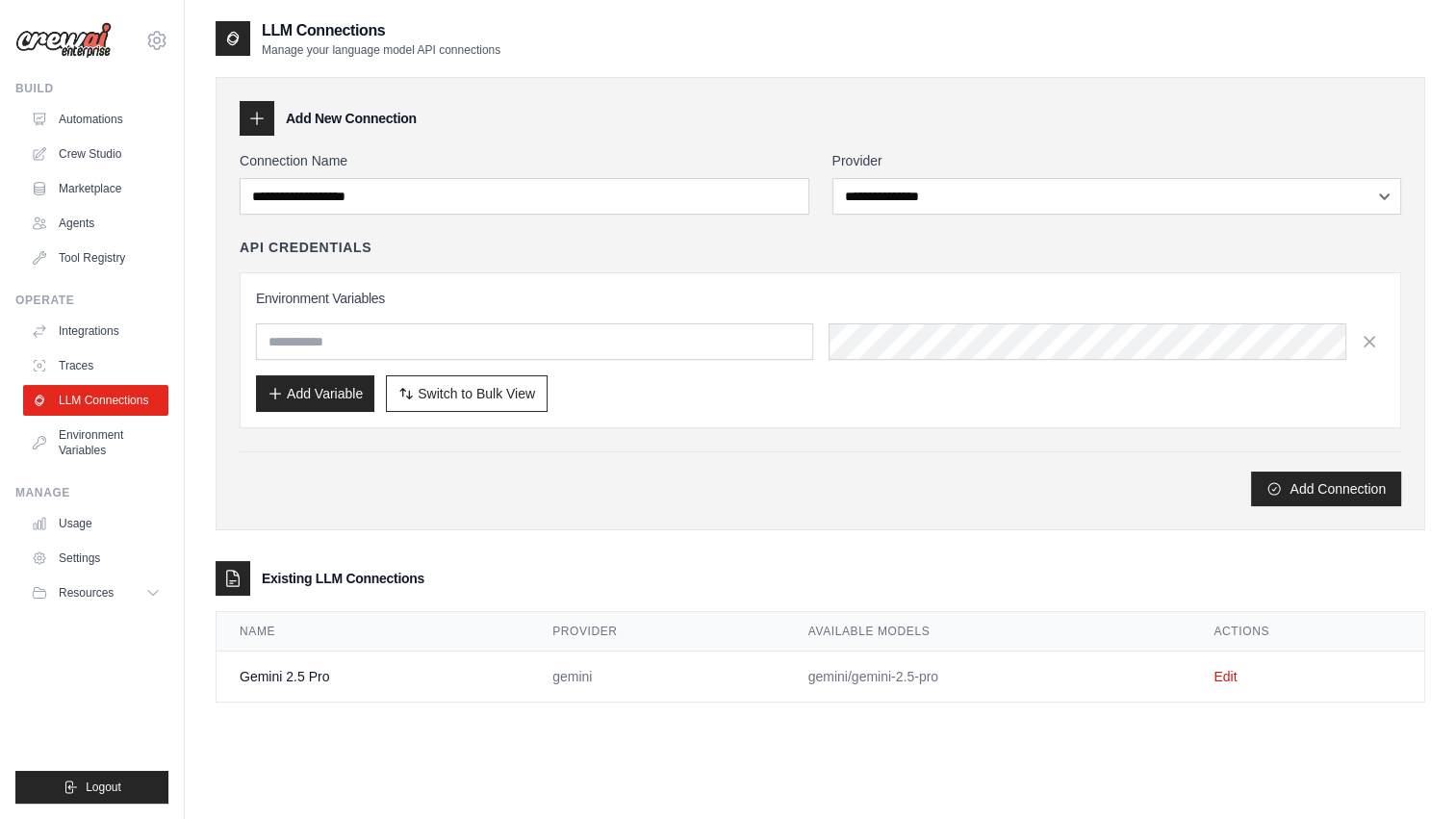
type input "**********"
click at [1232, 671] on link "Edit" at bounding box center [1226, 677] width 24 height 16
